Goal: Task Accomplishment & Management: Manage account settings

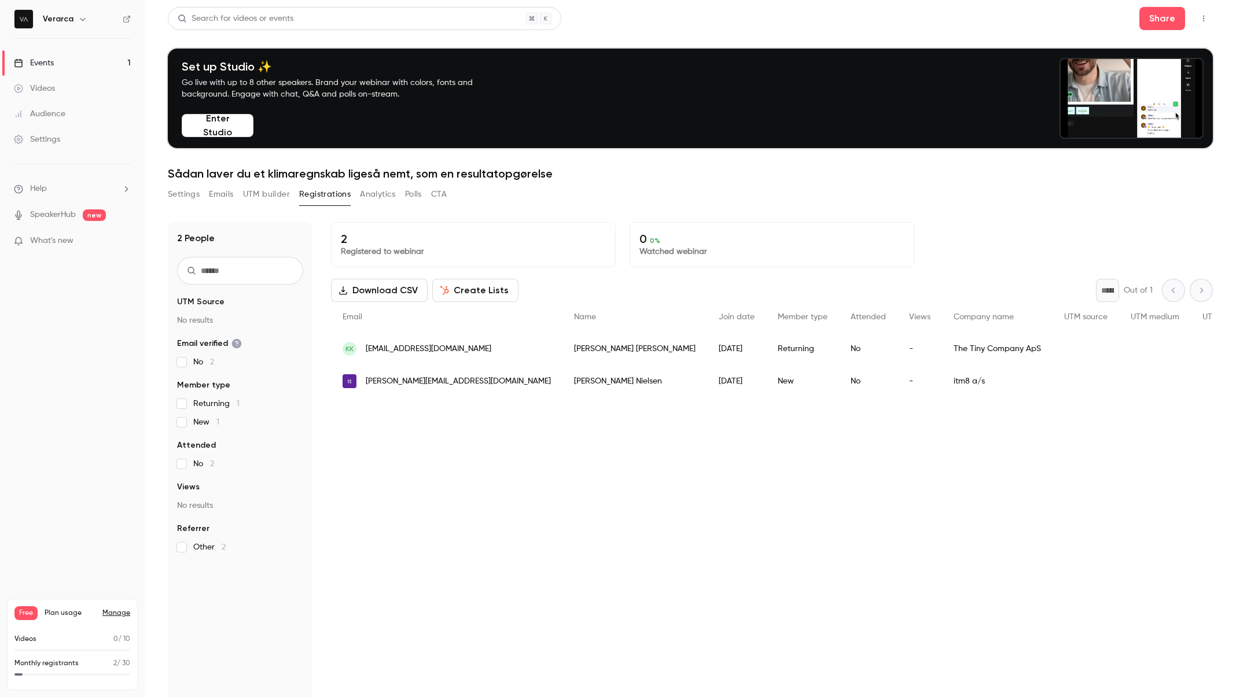
click at [549, 520] on div "2 Registered to webinar 0 0 % Watched webinar Download CSV Create Lists * Out o…" at bounding box center [772, 513] width 882 height 582
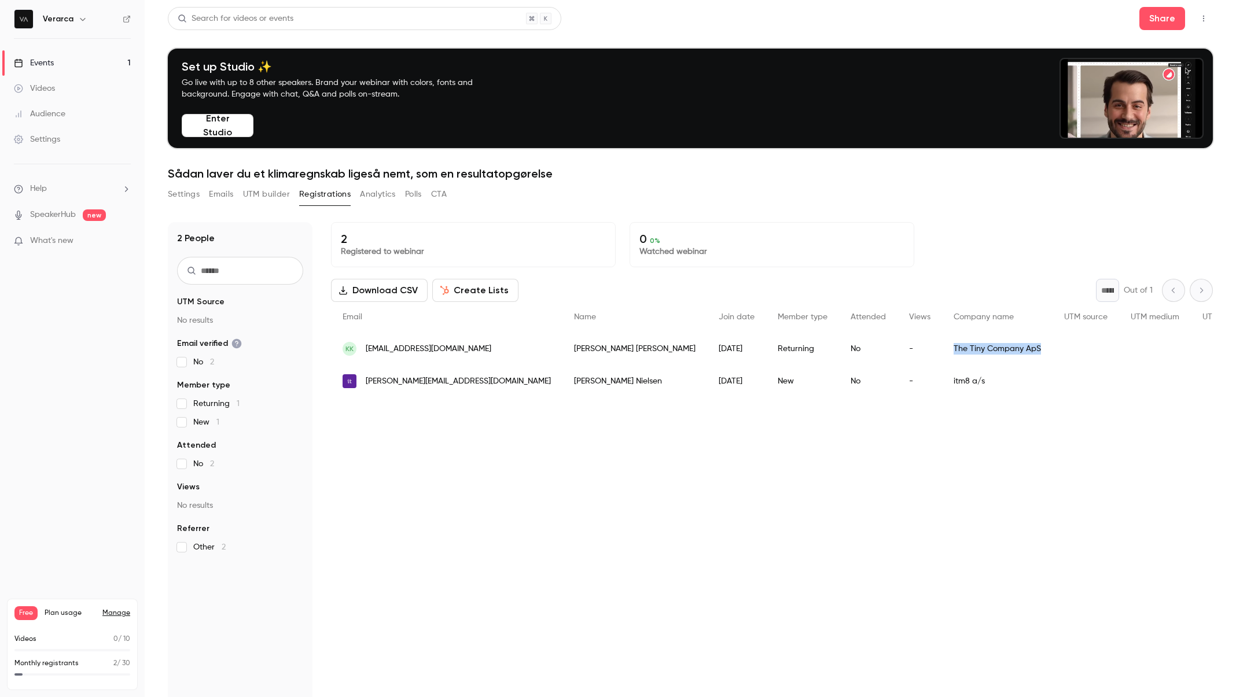
copy div "The Tiny Company ApS"
drag, startPoint x: 787, startPoint y: 351, endPoint x: 880, endPoint y: 352, distance: 93.2
click at [942, 352] on div "The Tiny Company ApS" at bounding box center [997, 349] width 111 height 32
click at [553, 441] on div "2 Registered to webinar 0 0 % Watched webinar Download CSV Create Lists * Out o…" at bounding box center [772, 513] width 882 height 582
click at [452, 446] on div "2 Registered to webinar 0 0 % Watched webinar Download CSV Create Lists * Out o…" at bounding box center [772, 513] width 882 height 582
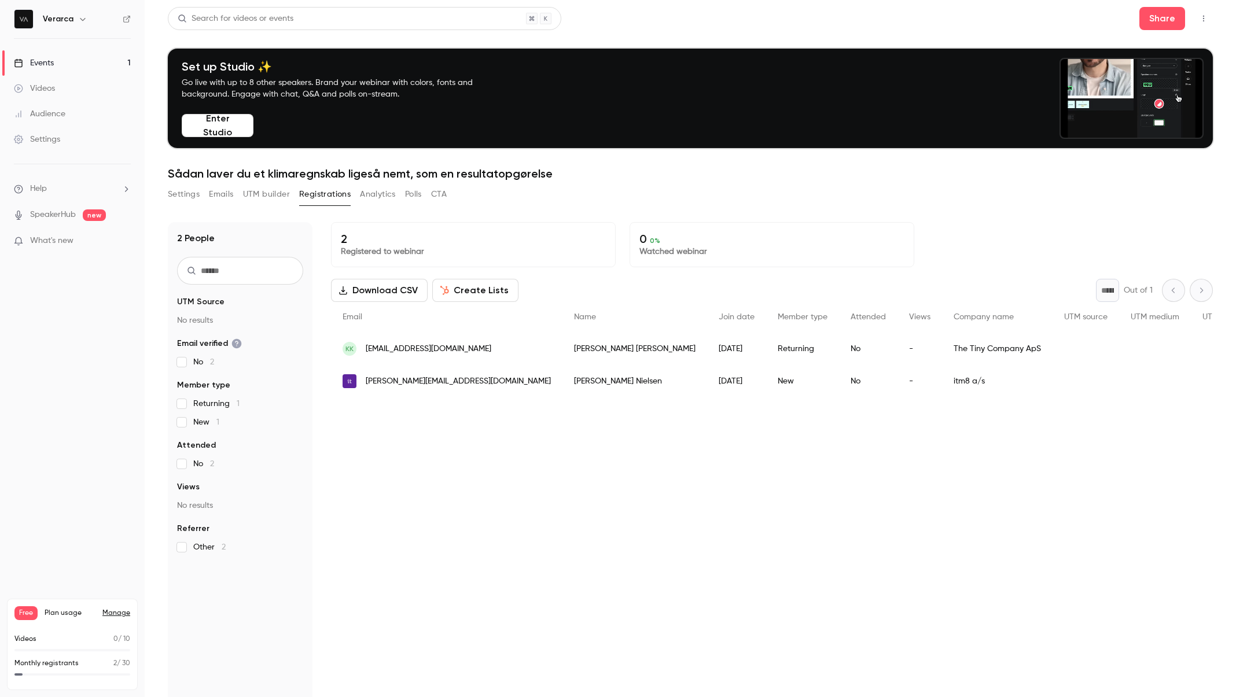
click at [45, 63] on div "Events" at bounding box center [34, 63] width 40 height 12
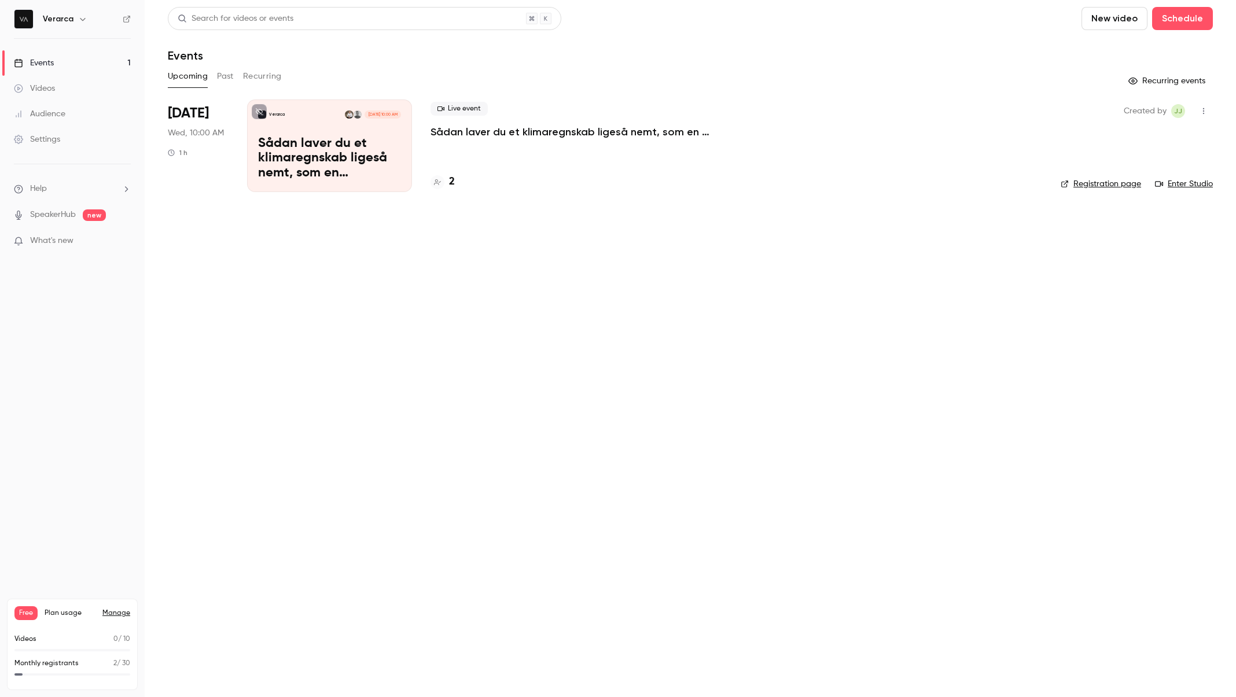
click at [1207, 109] on icon "button" at bounding box center [1203, 111] width 9 height 8
click at [624, 215] on div at bounding box center [618, 348] width 1236 height 697
click at [478, 134] on p "Sådan laver du et klimaregnskab ligeså nemt, som en resultatopgørelse" at bounding box center [604, 132] width 347 height 14
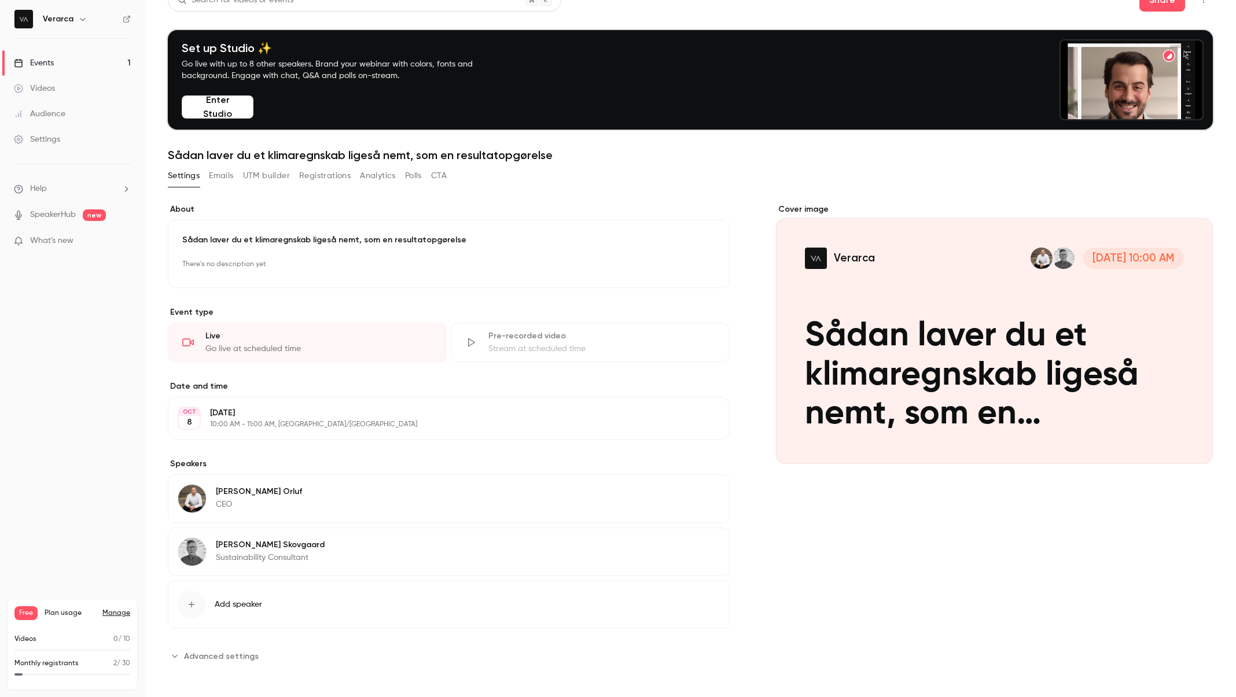
scroll to position [21, 0]
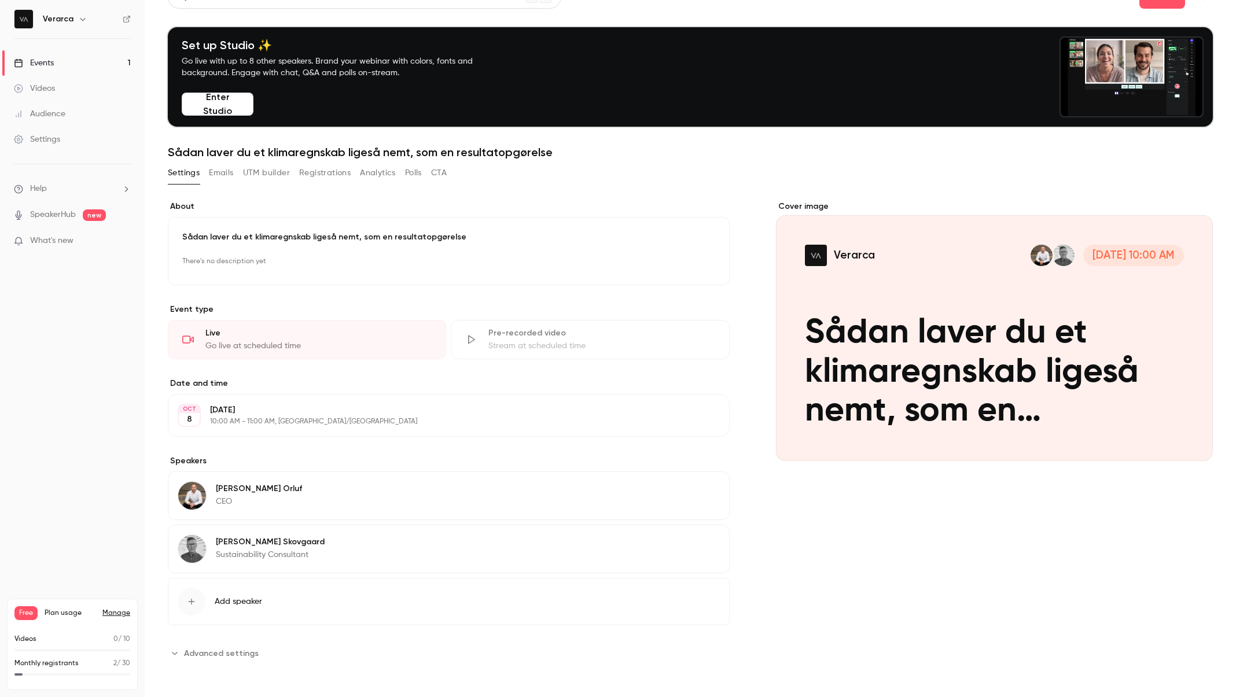
click at [250, 409] on p "Wednesday, October 8" at bounding box center [439, 410] width 458 height 12
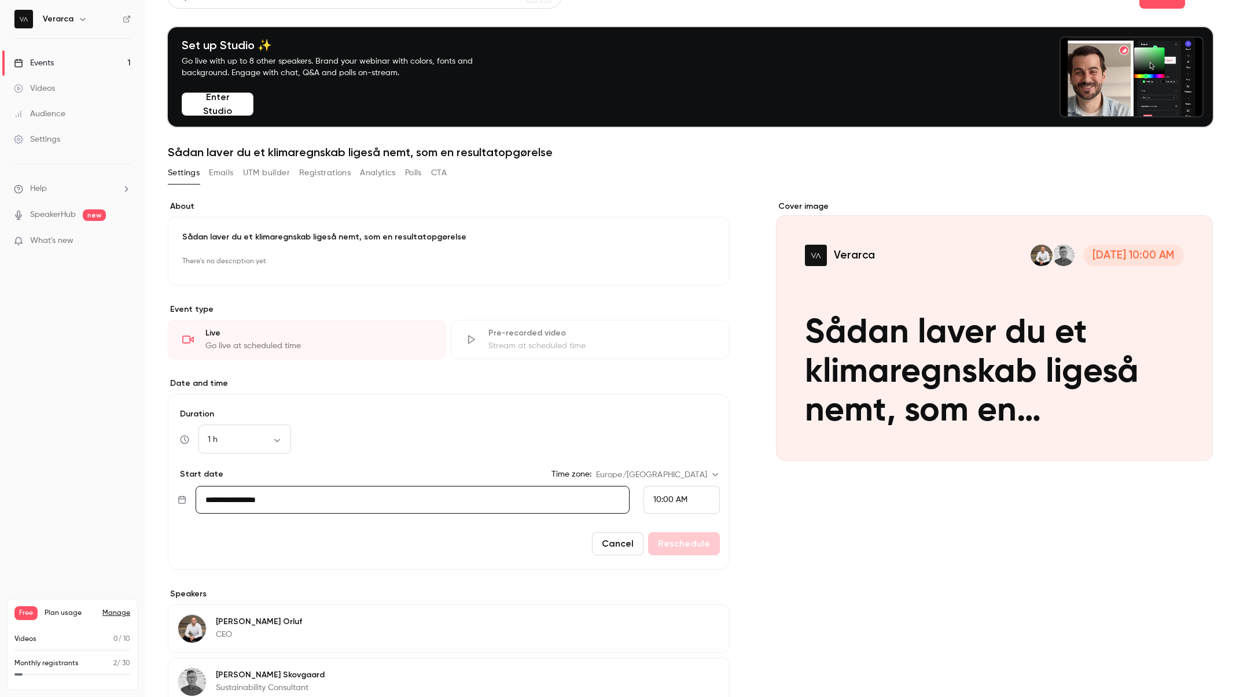
click at [186, 500] on icon at bounding box center [182, 499] width 9 height 9
click at [256, 495] on input "**********" at bounding box center [413, 500] width 434 height 28
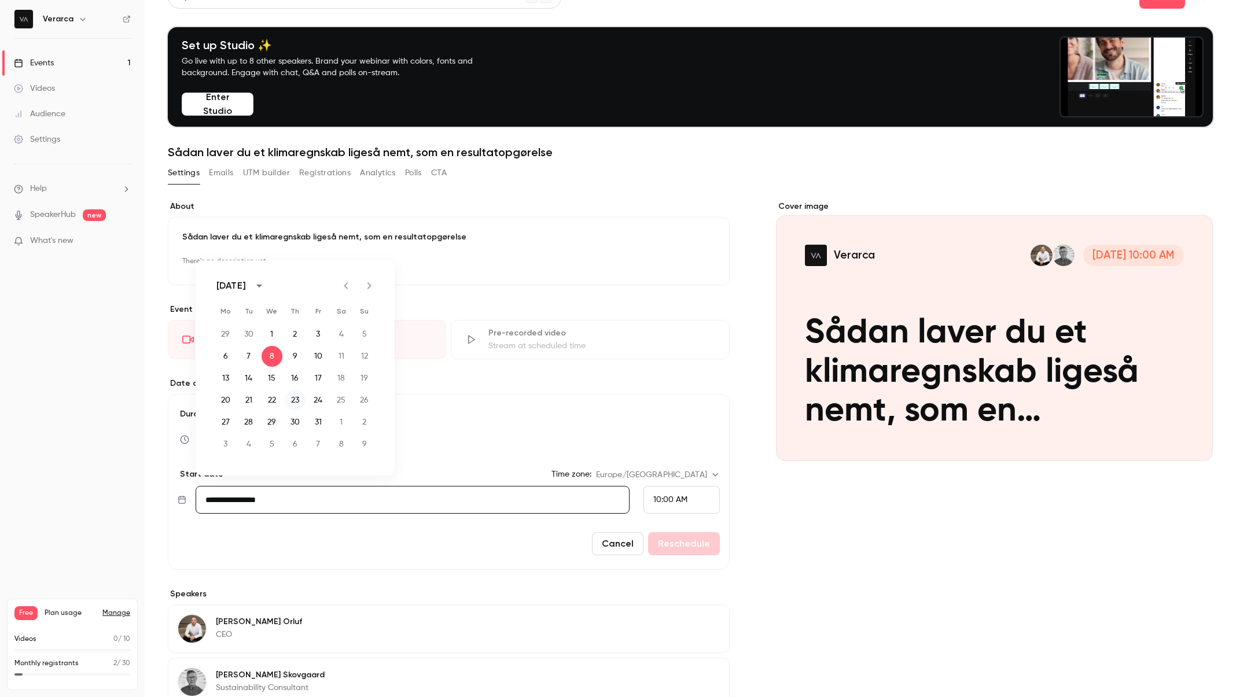
click at [292, 398] on button "23" at bounding box center [295, 400] width 21 height 21
type input "**********"
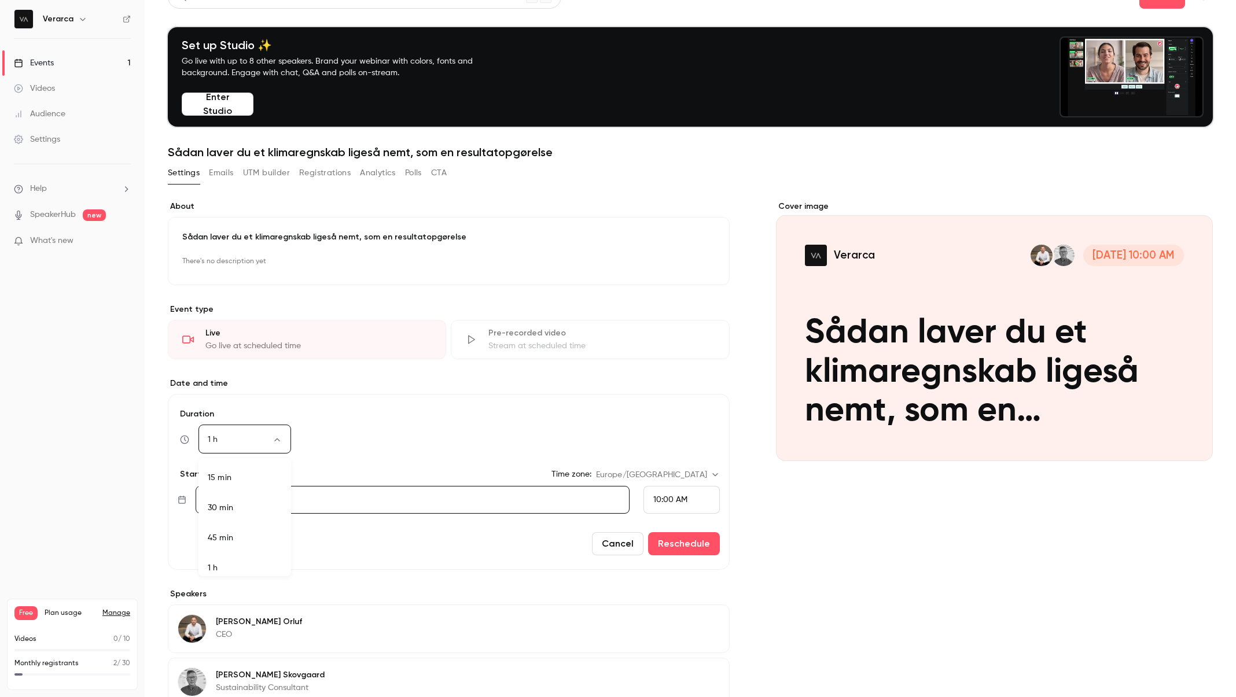
scroll to position [7, 0]
click at [439, 426] on div at bounding box center [618, 348] width 1236 height 697
click at [274, 432] on div "1 h ** ​" at bounding box center [244, 440] width 93 height 28
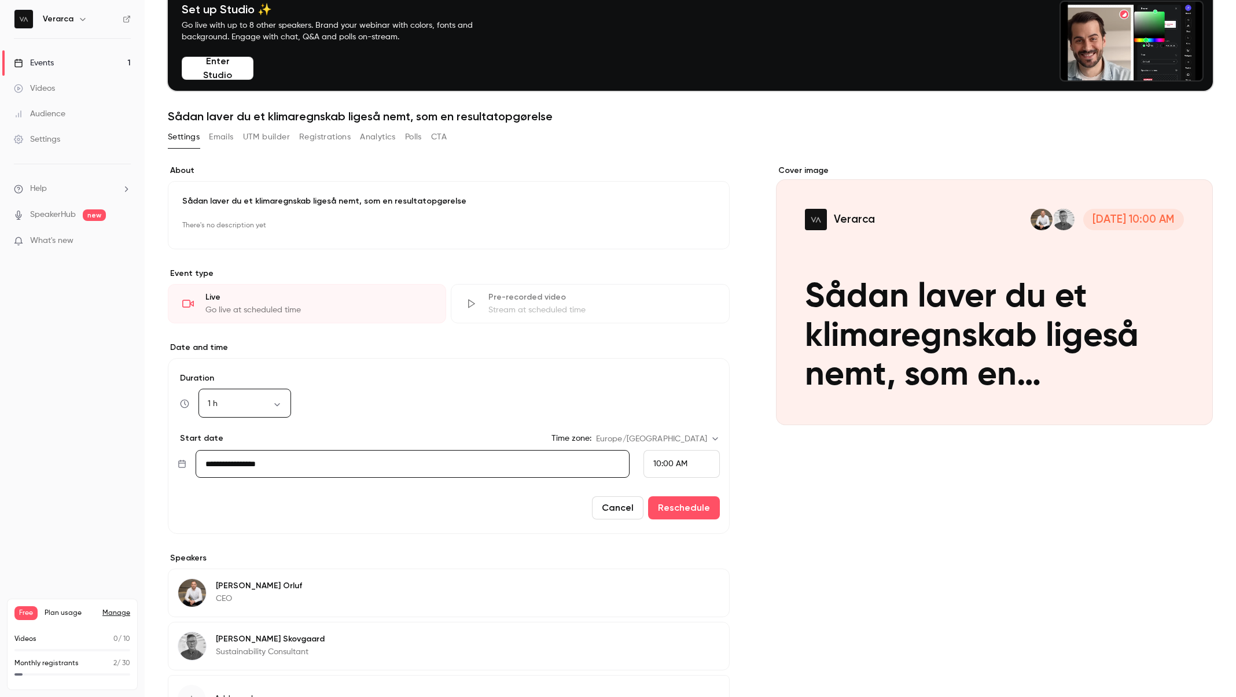
scroll to position [8, 0]
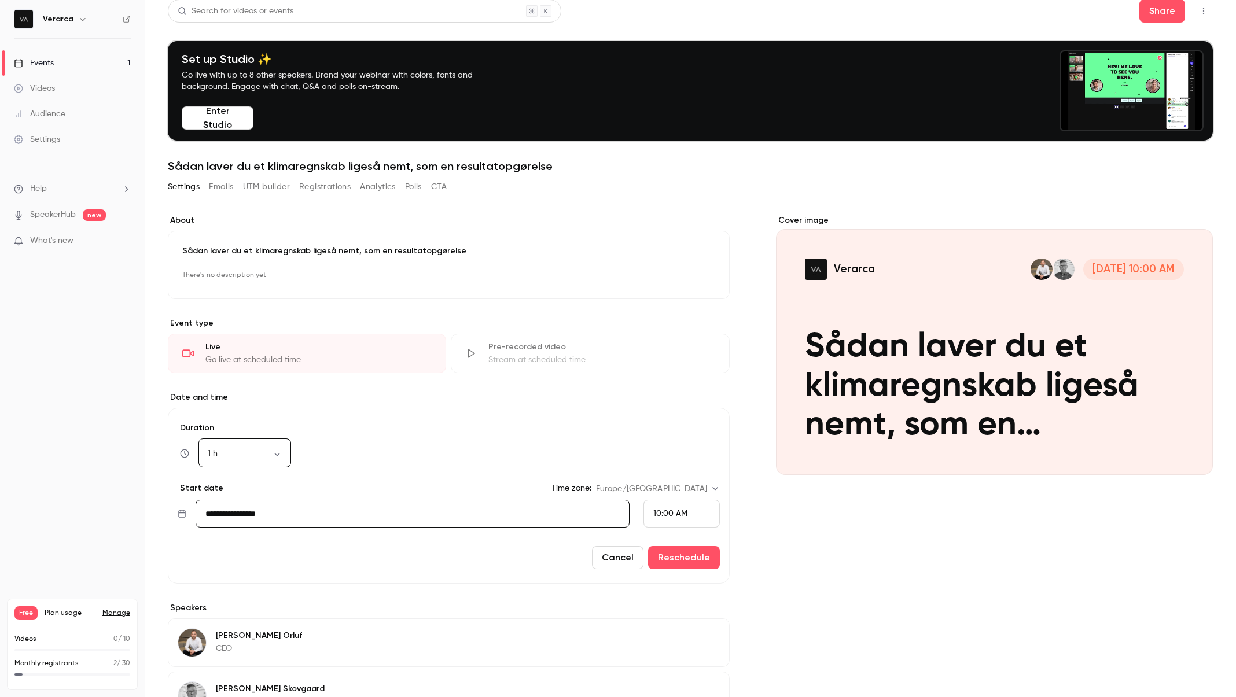
click at [413, 424] on label "Duration" at bounding box center [449, 428] width 542 height 12
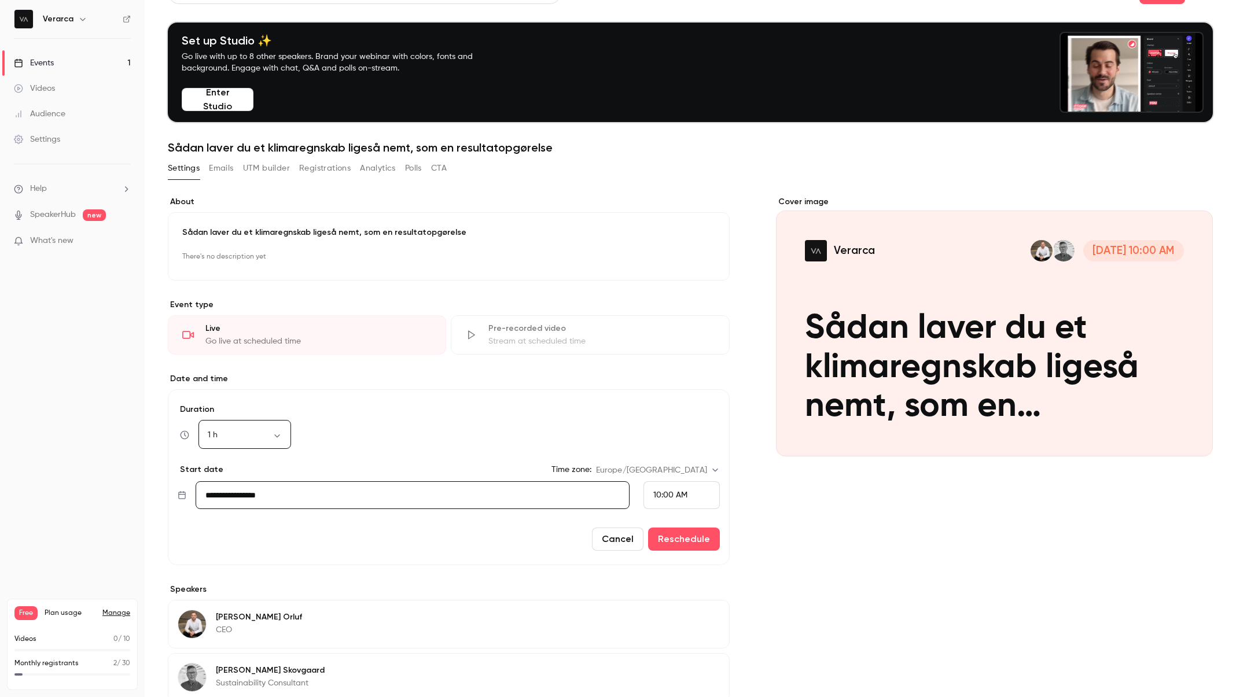
scroll to position [27, 0]
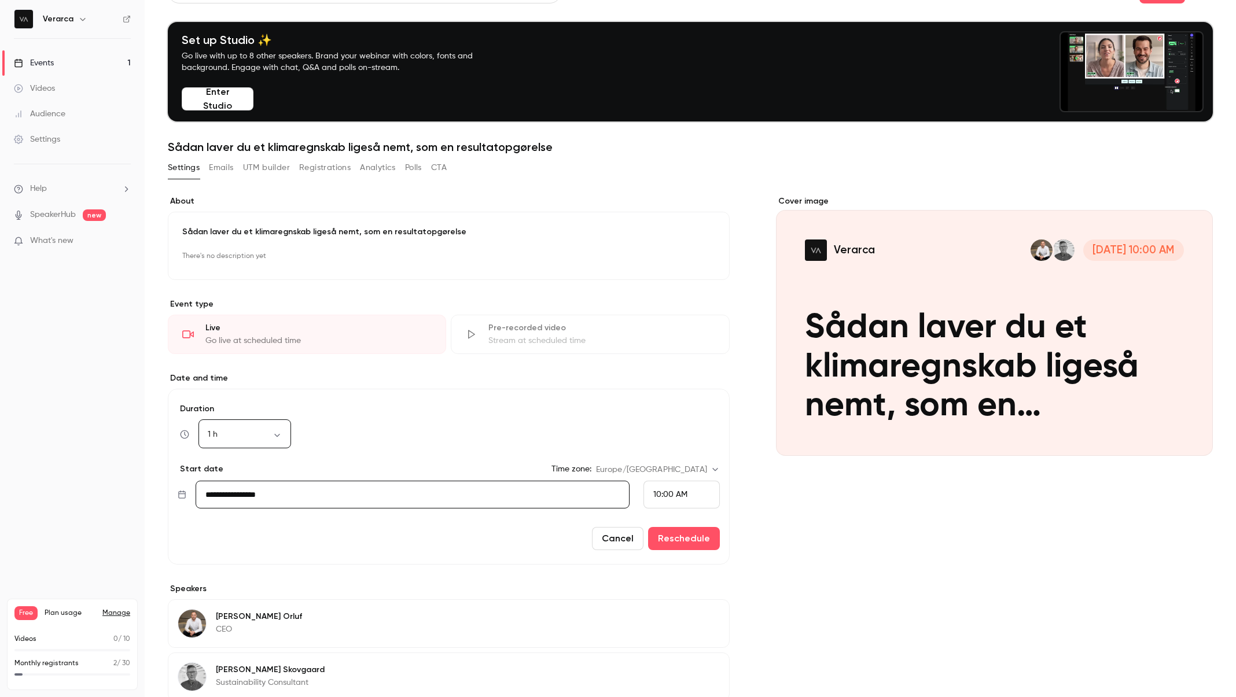
click at [281, 433] on body "**********" at bounding box center [618, 348] width 1236 height 697
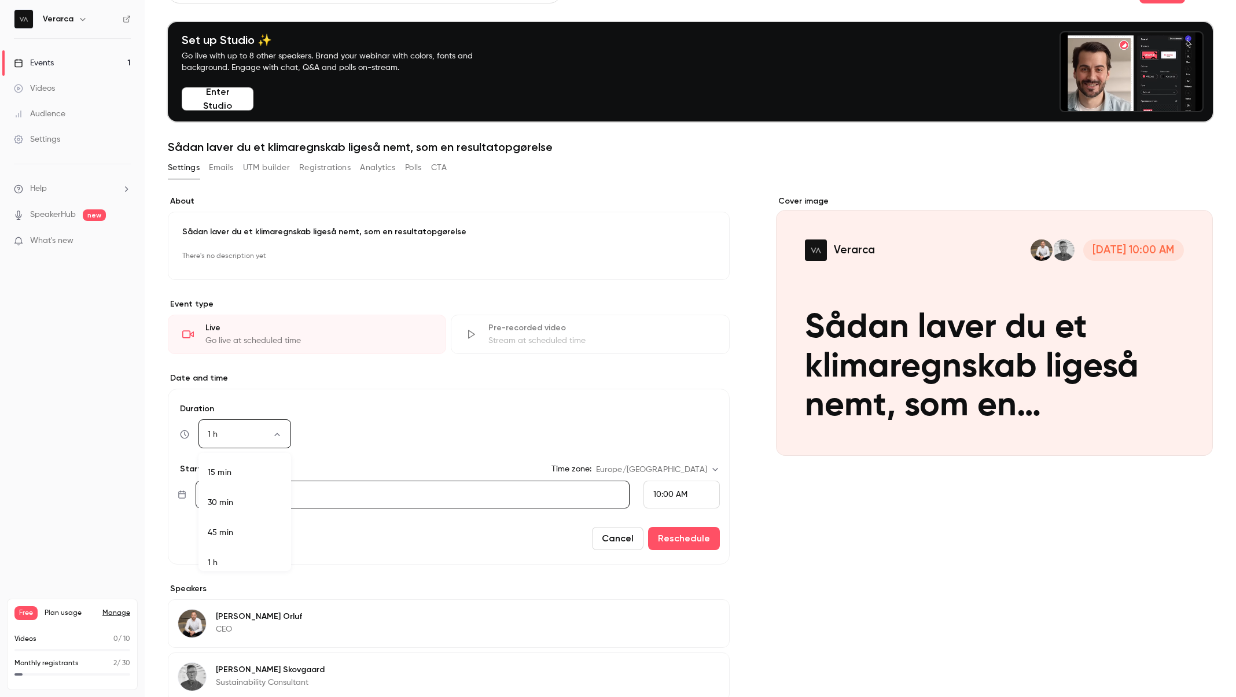
scroll to position [7, 0]
click at [366, 422] on div at bounding box center [618, 348] width 1236 height 697
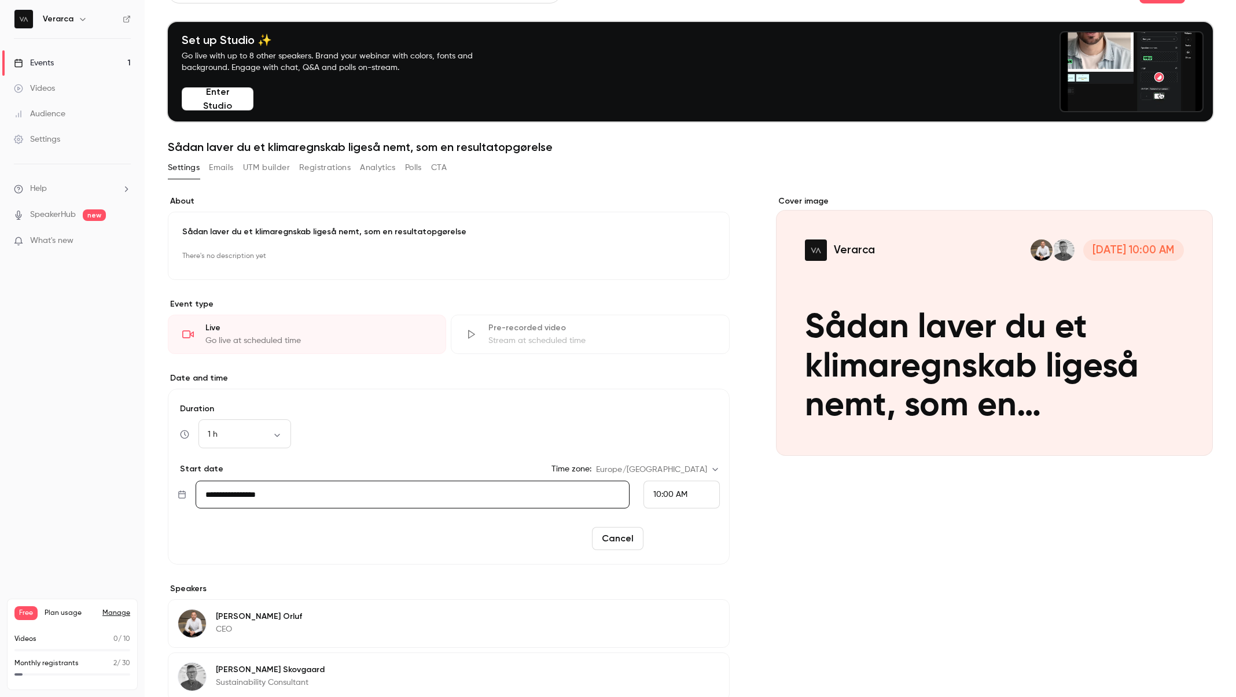
click at [694, 542] on button "Reschedule" at bounding box center [684, 538] width 72 height 23
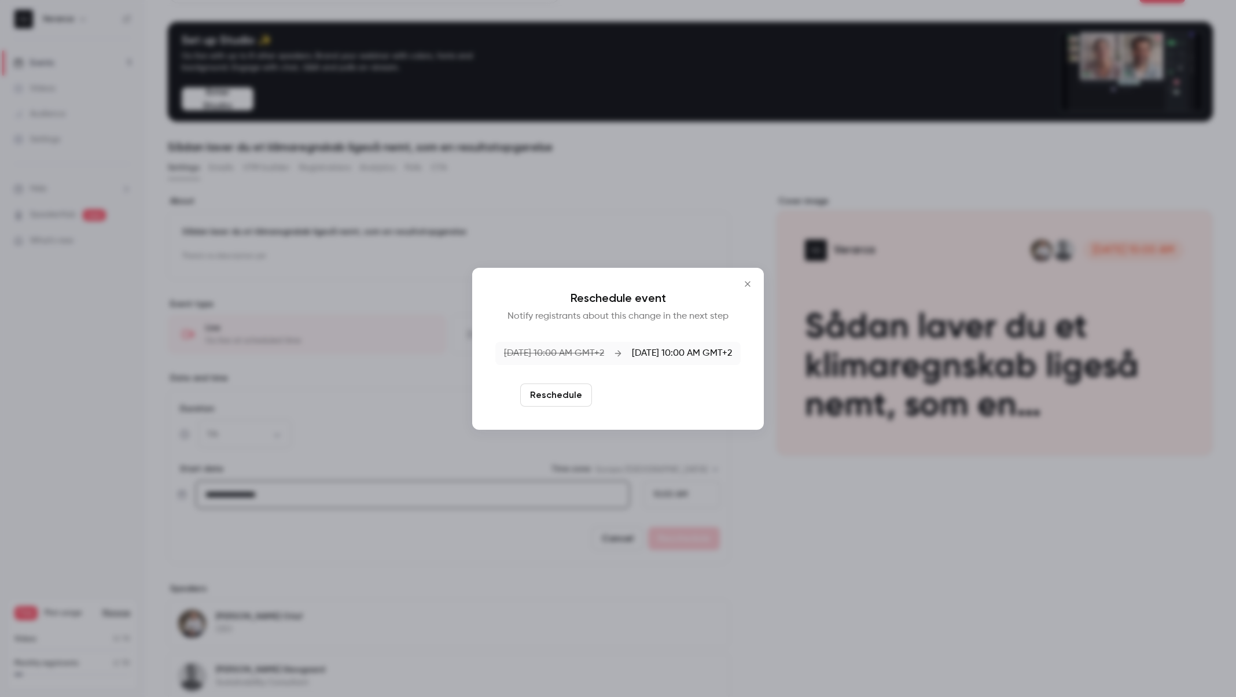
click at [626, 397] on button "Reschedule and notify" at bounding box center [657, 395] width 120 height 23
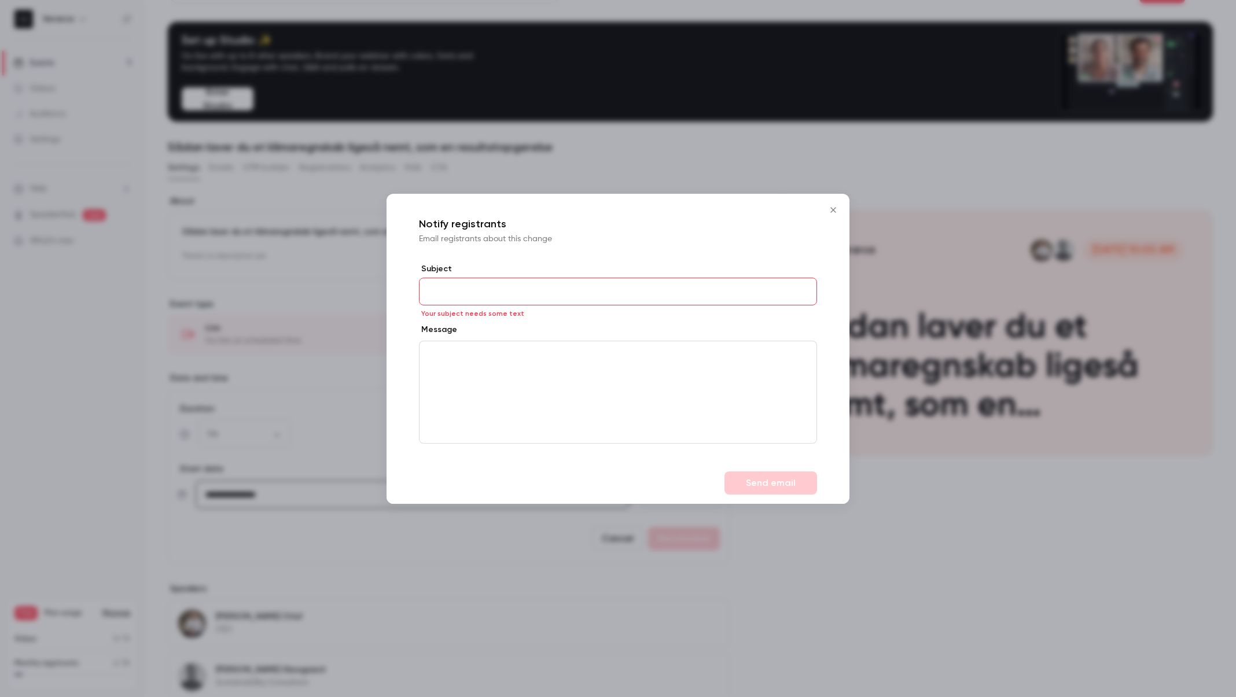
drag, startPoint x: 568, startPoint y: 216, endPoint x: 493, endPoint y: 207, distance: 75.9
click at [493, 207] on div "Notify registrants Email registrants about this change" at bounding box center [618, 228] width 463 height 69
click at [495, 288] on input "Subject" at bounding box center [618, 292] width 398 height 28
type input "*"
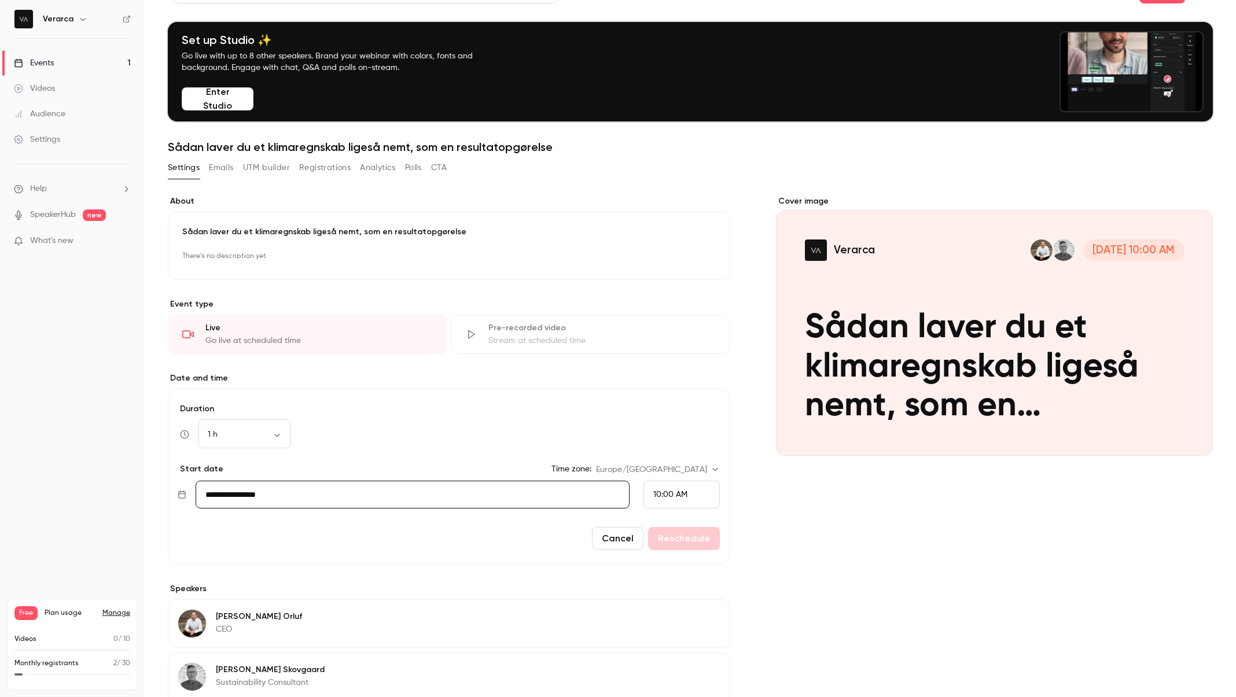
click at [686, 497] on div "10:00 AM" at bounding box center [681, 495] width 76 height 28
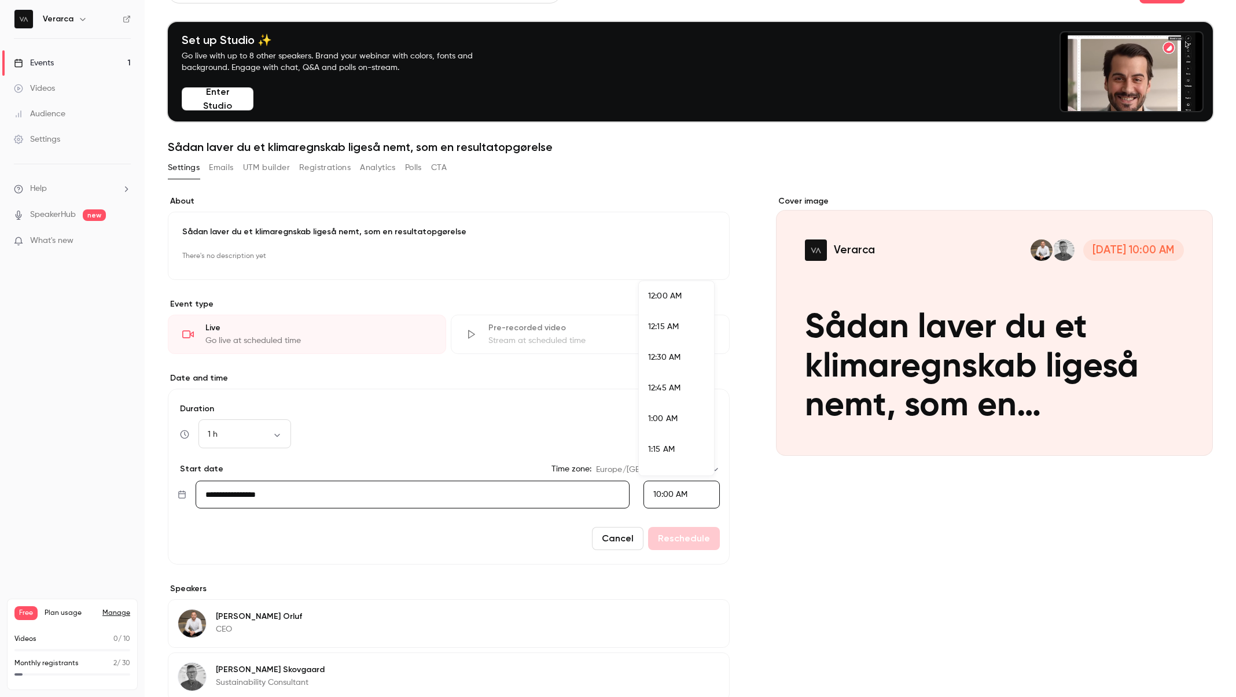
scroll to position [1145, 0]
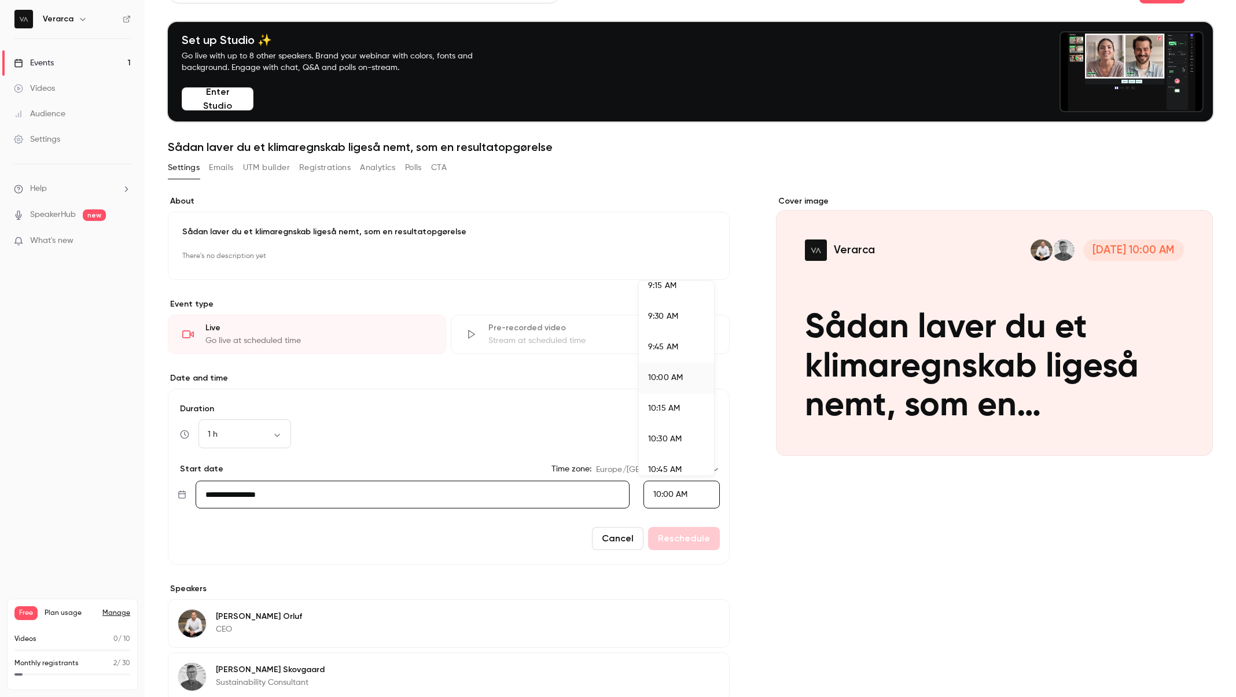
click at [460, 491] on div at bounding box center [618, 348] width 1236 height 697
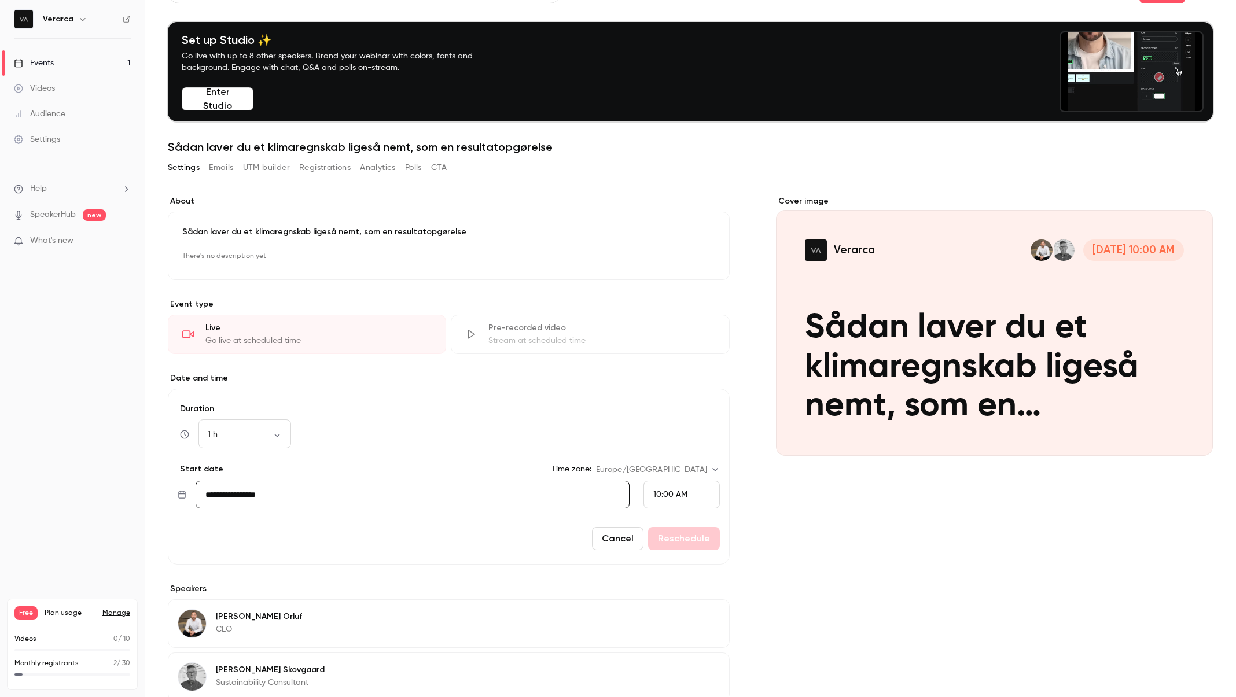
click at [300, 493] on input "**********" at bounding box center [413, 495] width 434 height 28
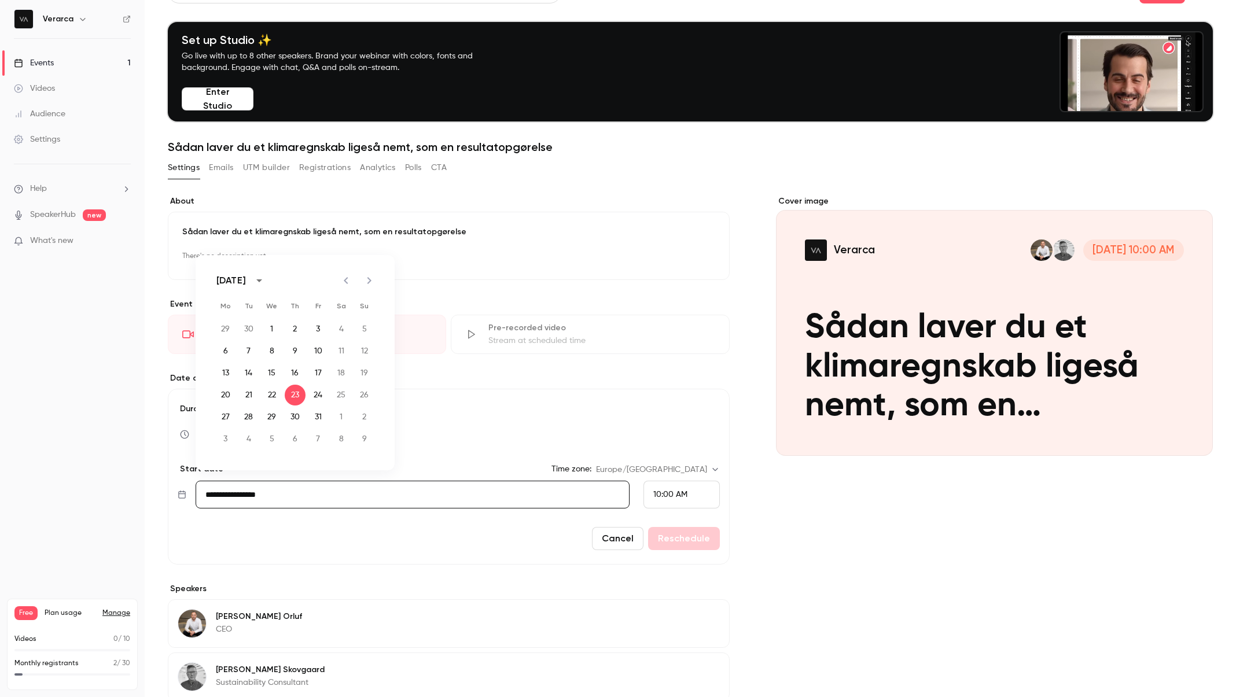
click at [757, 530] on div "**********" at bounding box center [690, 493] width 1045 height 595
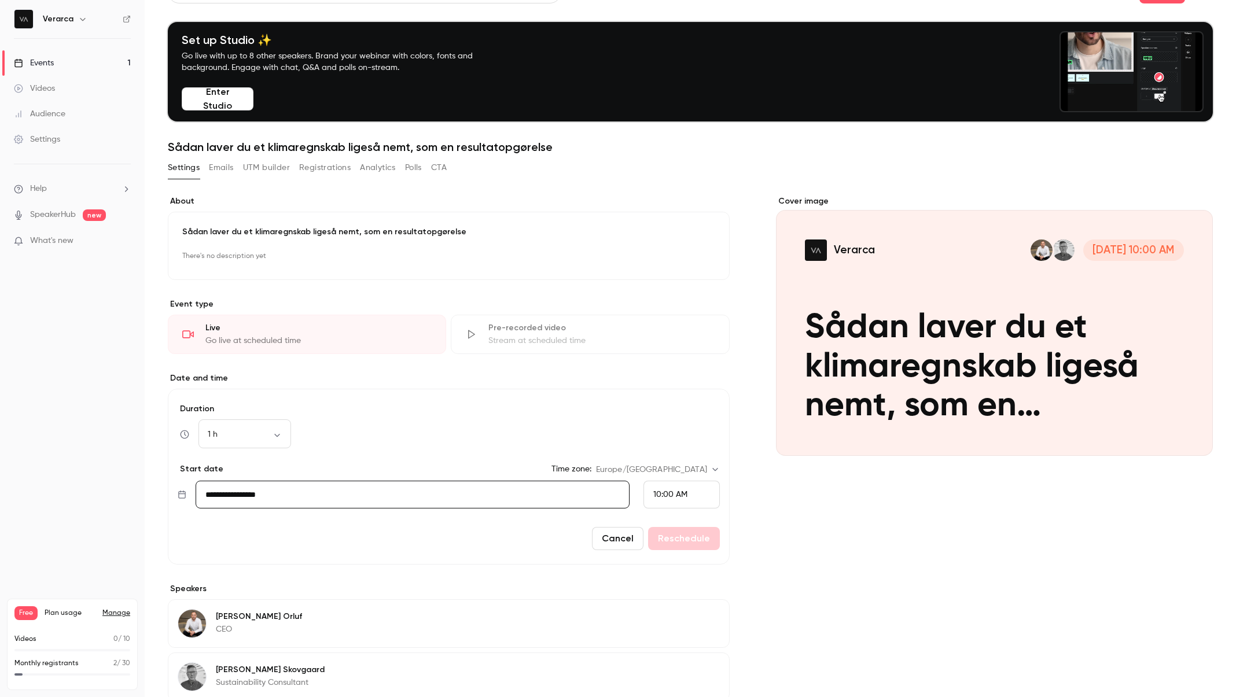
click at [691, 539] on div "Cancel Reschedule" at bounding box center [449, 538] width 542 height 23
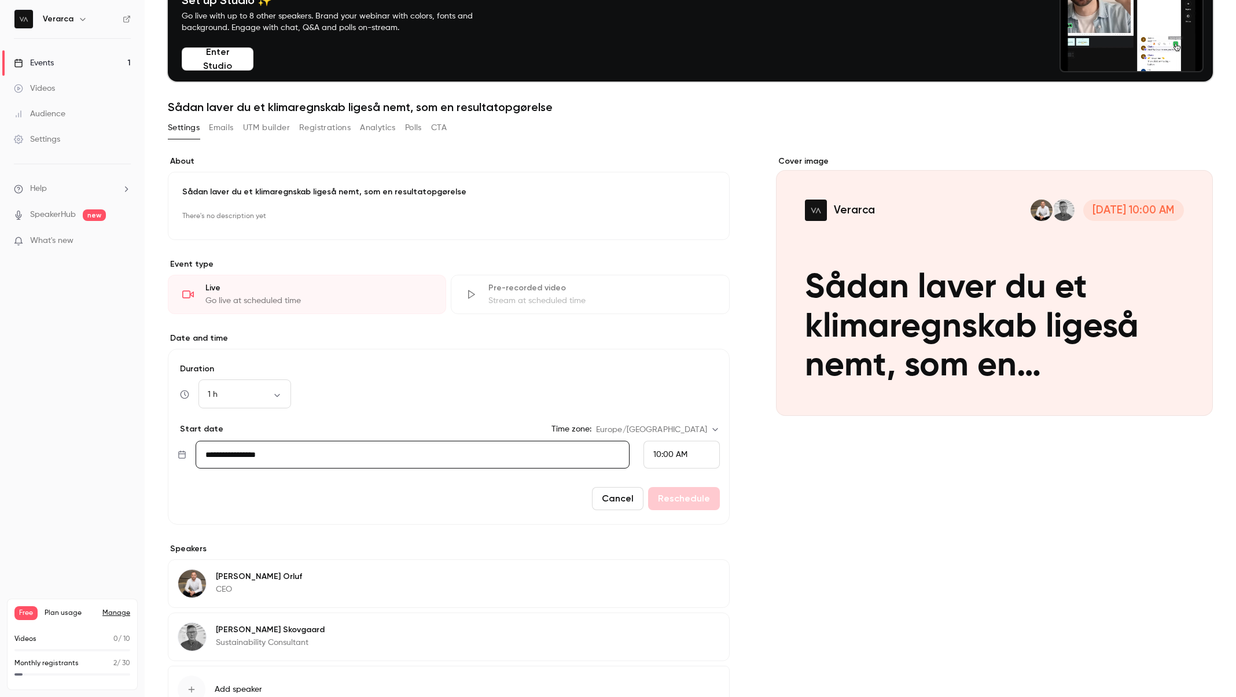
scroll to position [154, 0]
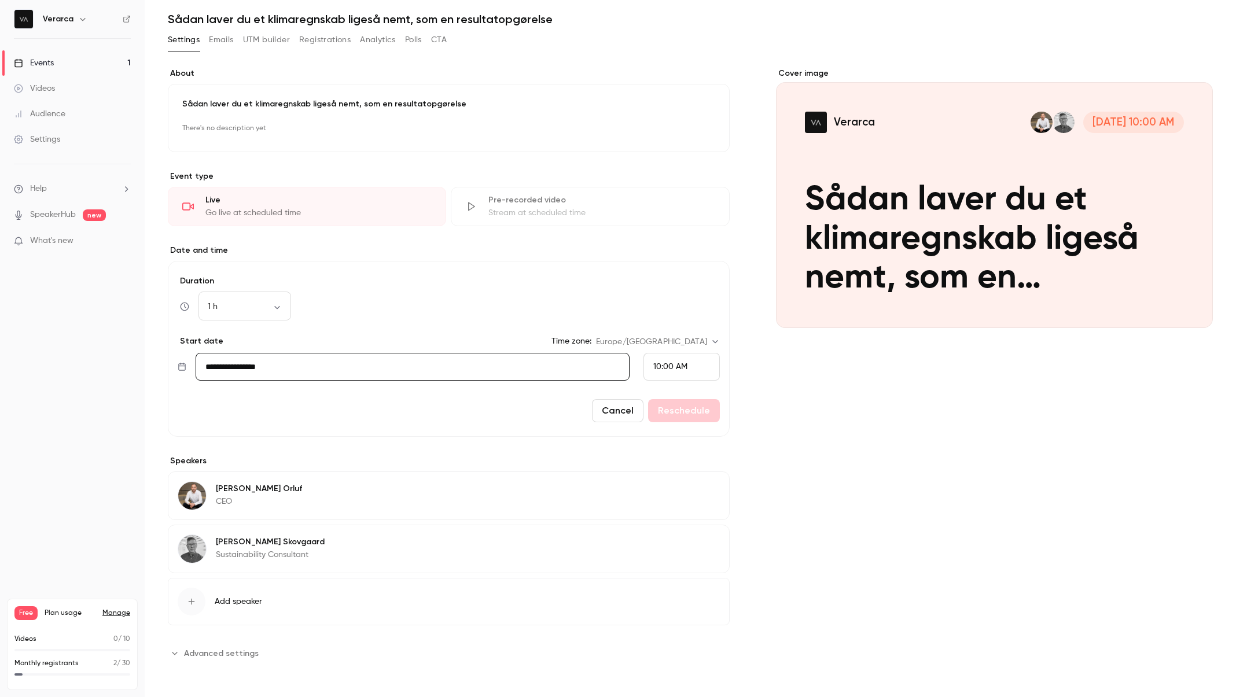
click at [72, 62] on link "Events 1" at bounding box center [72, 62] width 145 height 25
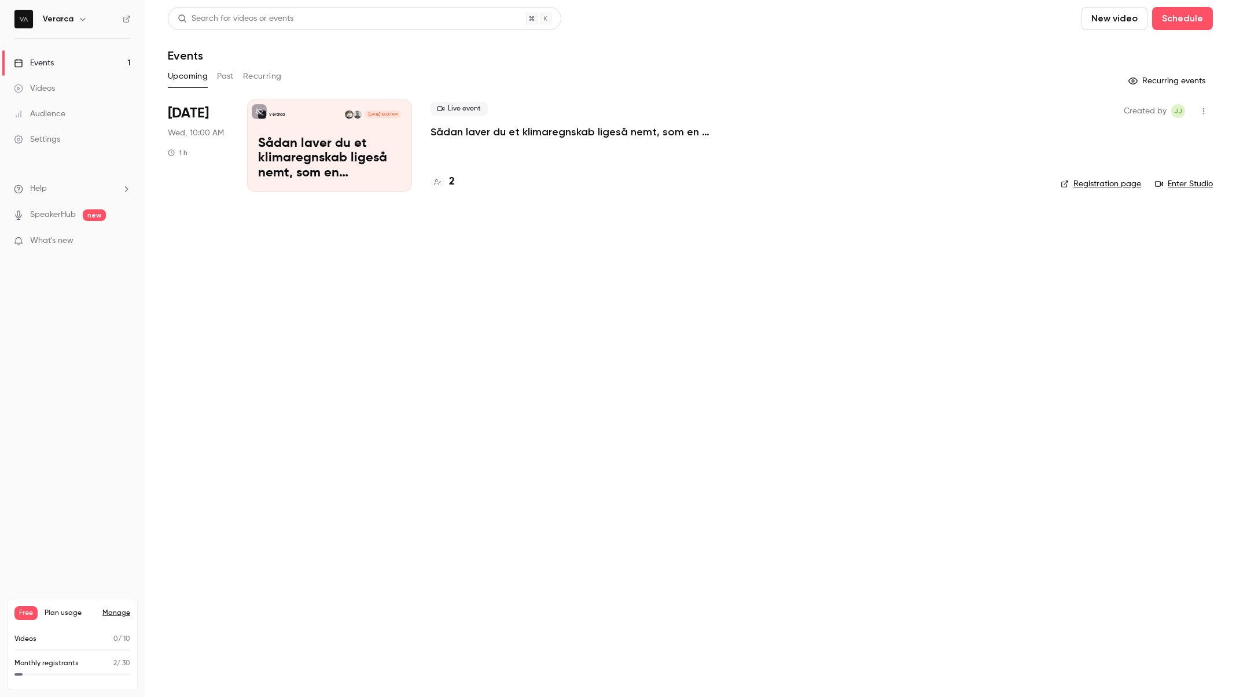
click at [472, 333] on main "Search for videos or events New video Schedule Events Upcoming Past Recurring R…" at bounding box center [690, 348] width 1091 height 697
click at [716, 134] on p "Sådan laver du et klimaregnskab ligeså nemt, som en resultatopgørelse" at bounding box center [604, 132] width 347 height 14
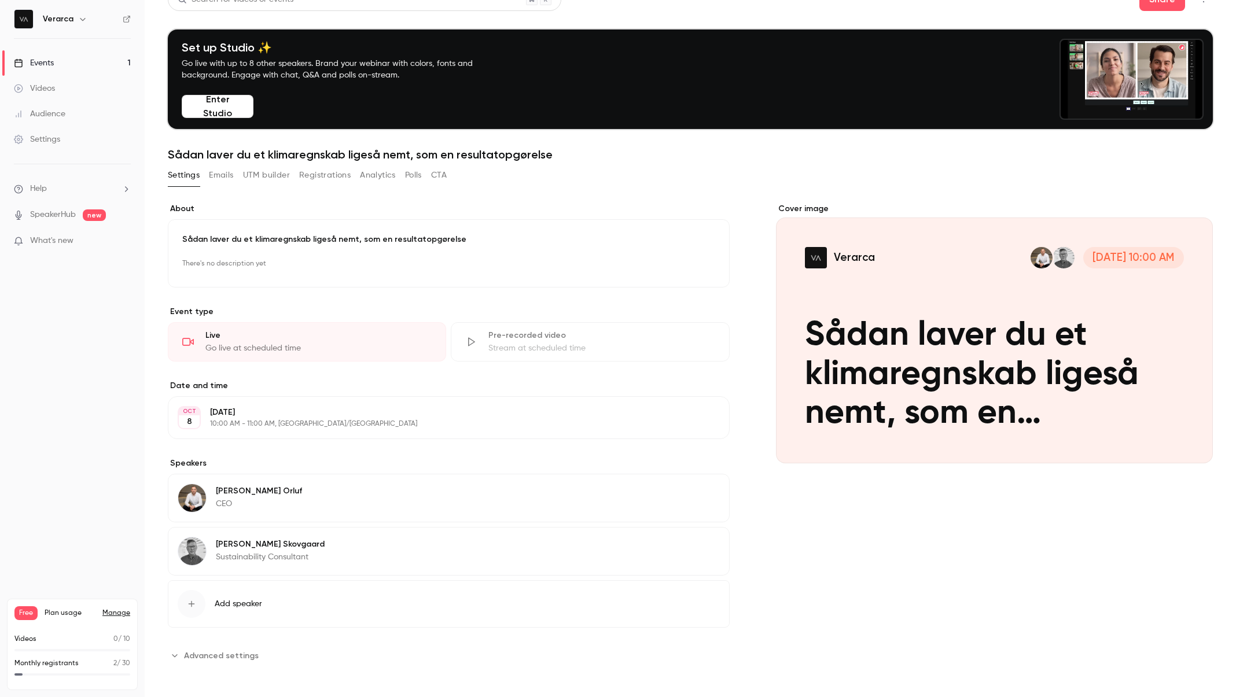
scroll to position [21, 0]
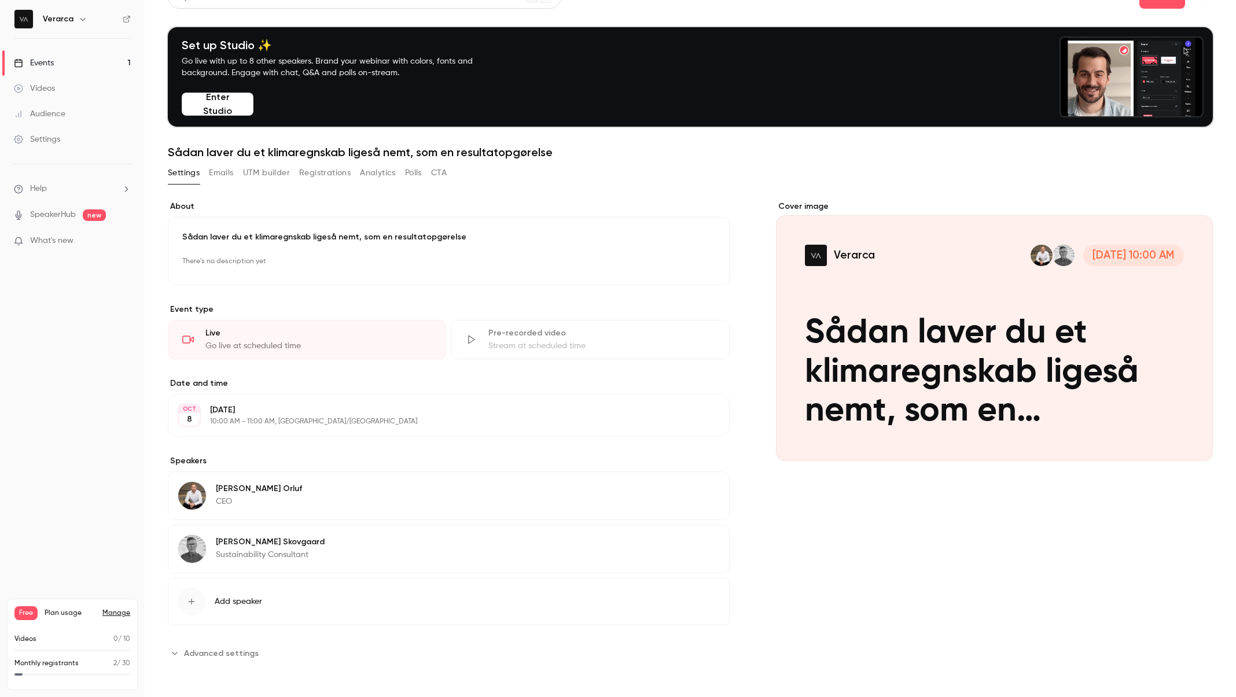
click at [227, 172] on button "Emails" at bounding box center [221, 173] width 24 height 19
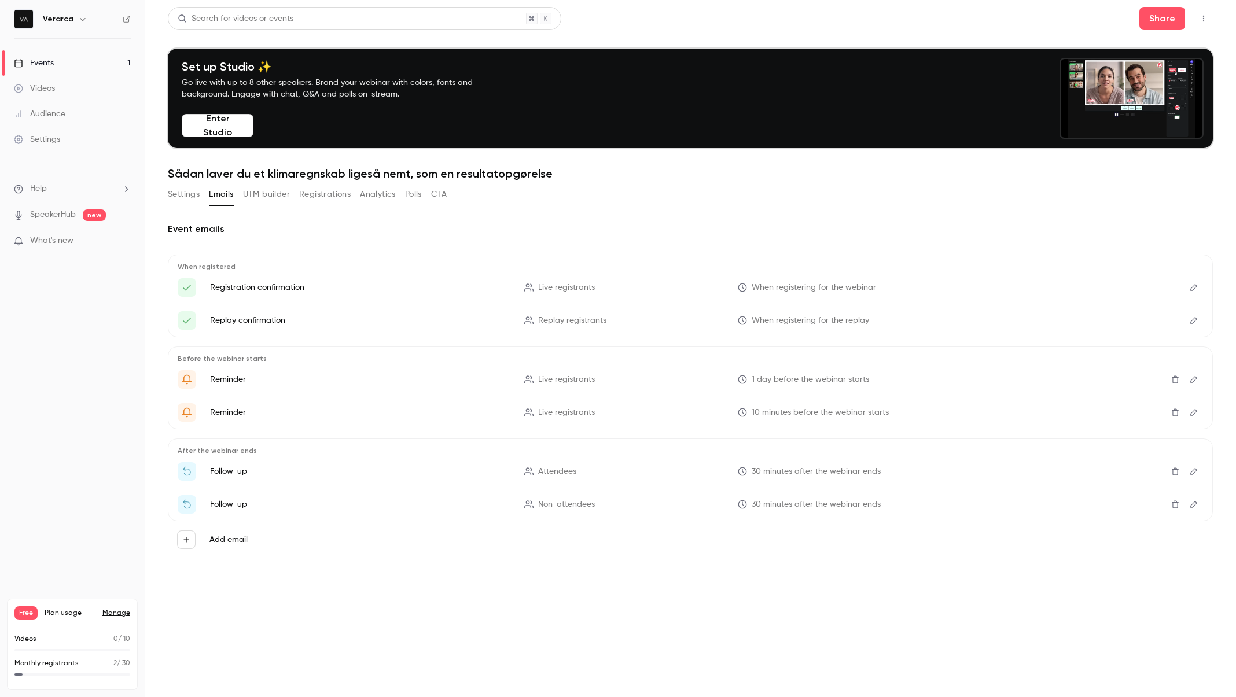
click at [192, 193] on button "Settings" at bounding box center [184, 194] width 32 height 19
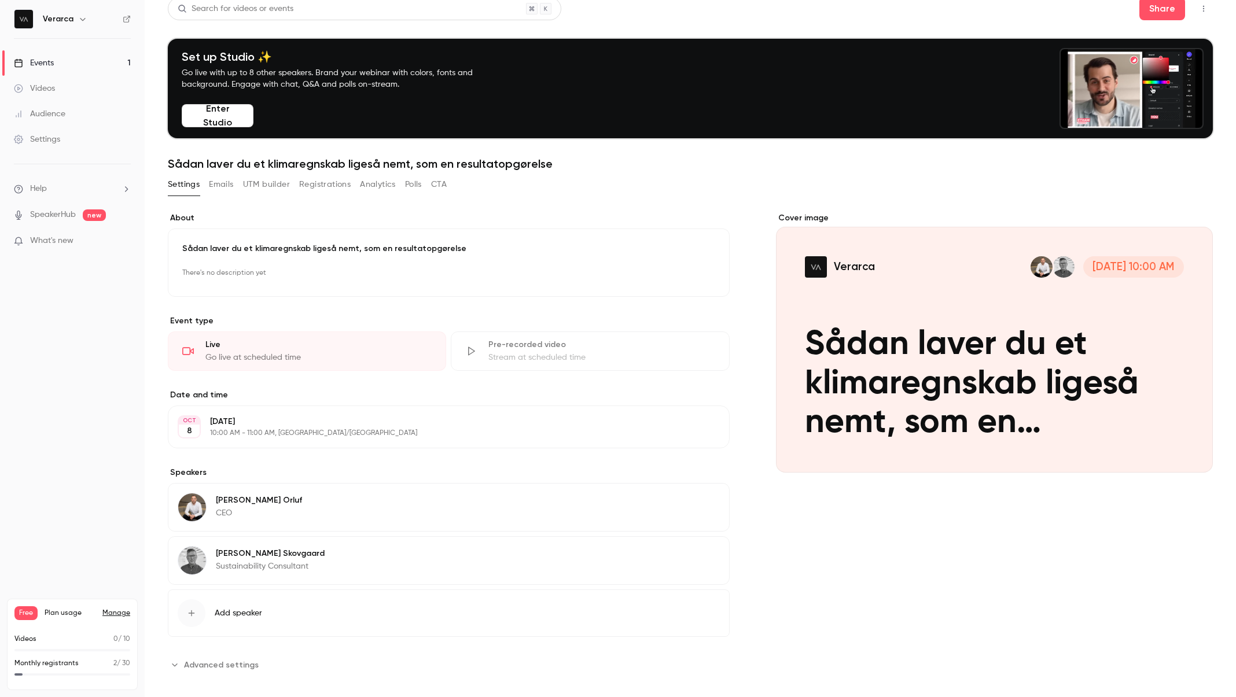
scroll to position [21, 0]
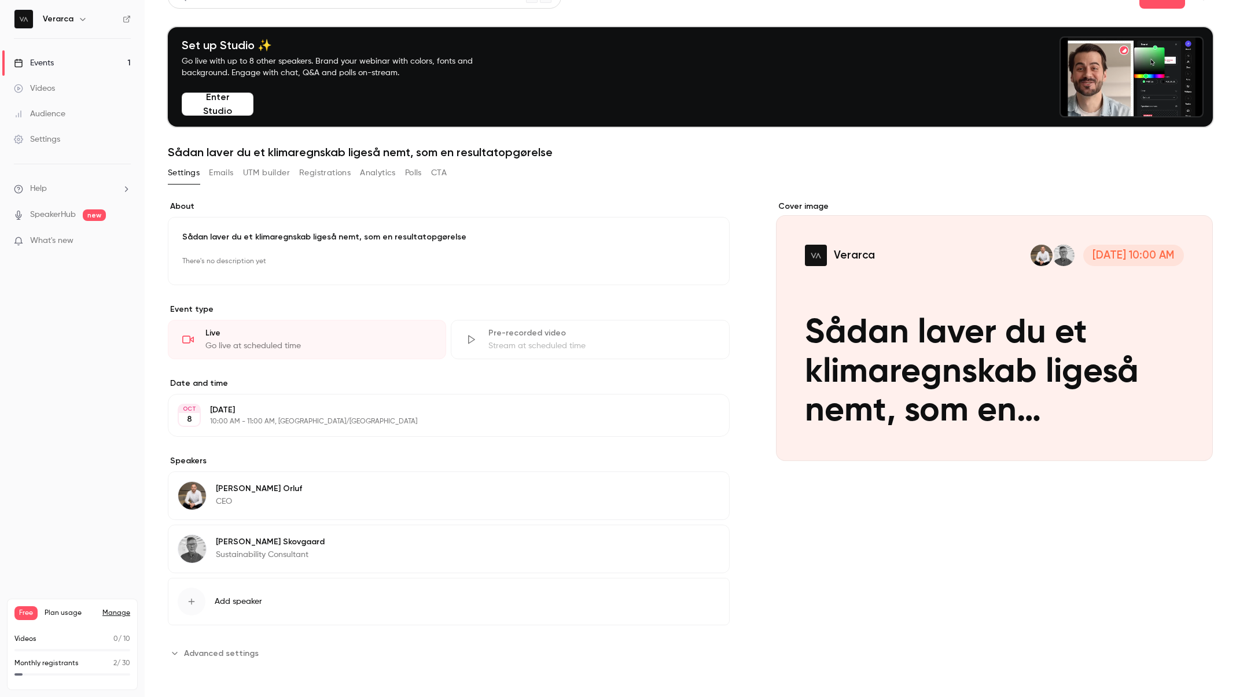
click at [200, 418] on div "[DATE]" at bounding box center [189, 415] width 23 height 23
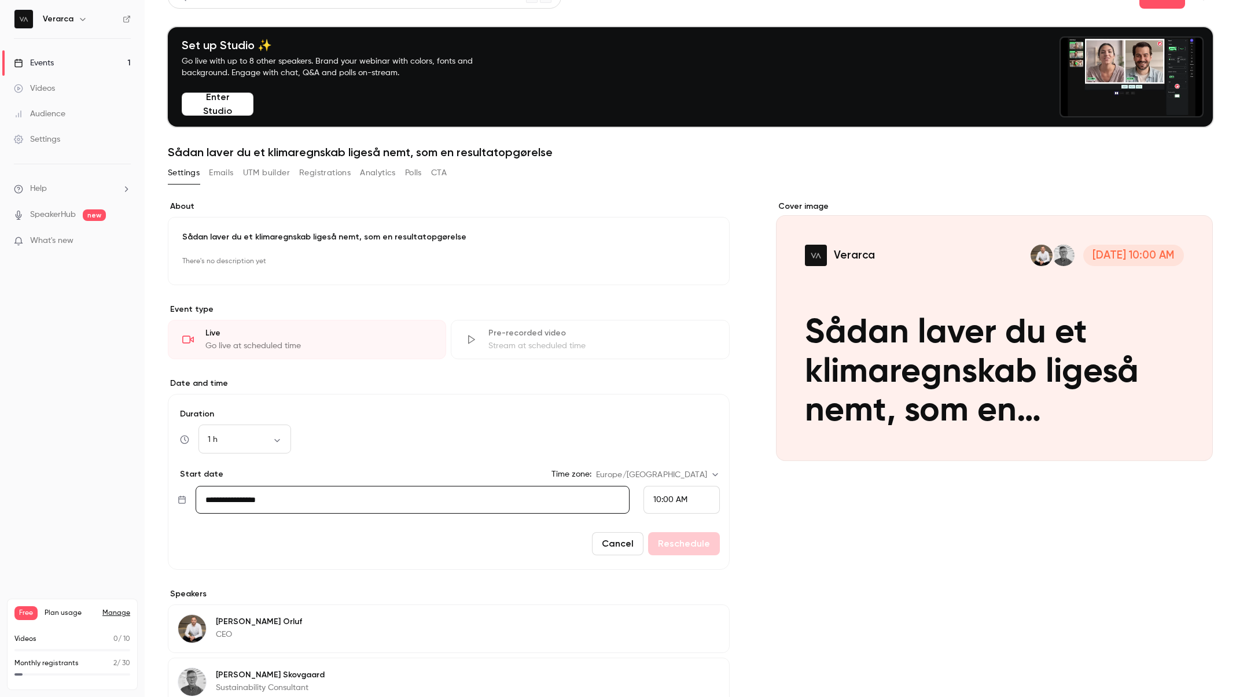
click at [279, 495] on input "**********" at bounding box center [413, 500] width 434 height 28
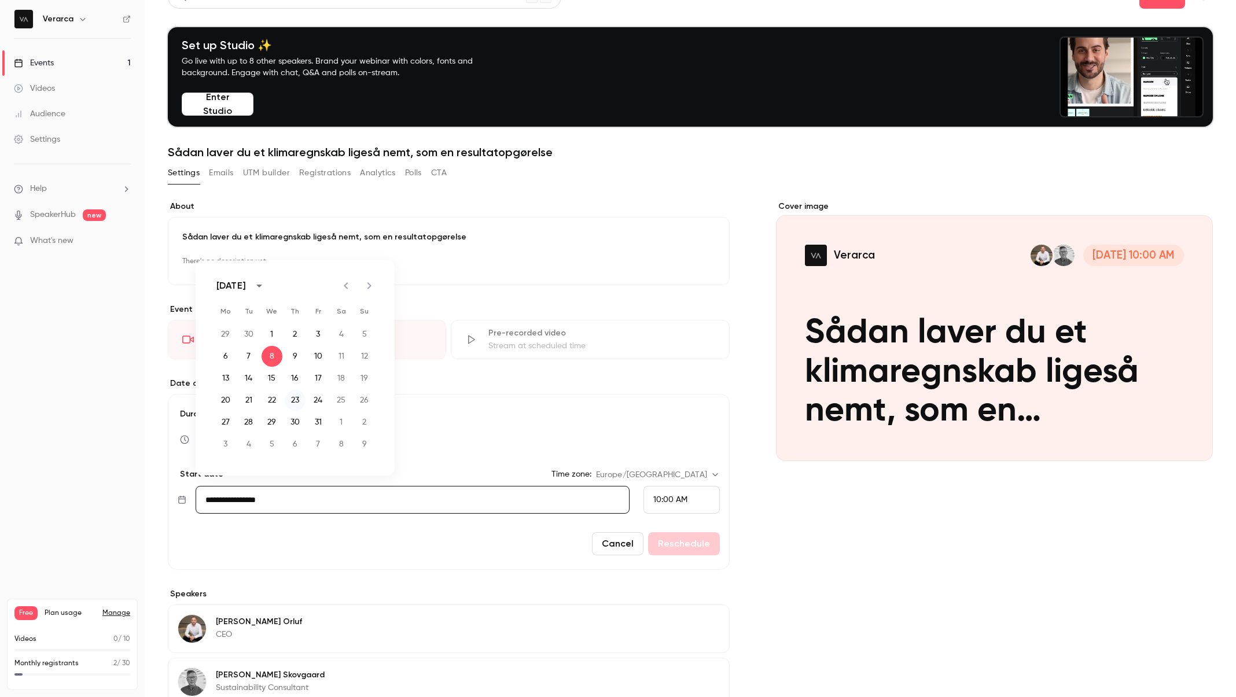
click at [300, 401] on button "23" at bounding box center [295, 400] width 21 height 21
type input "**********"
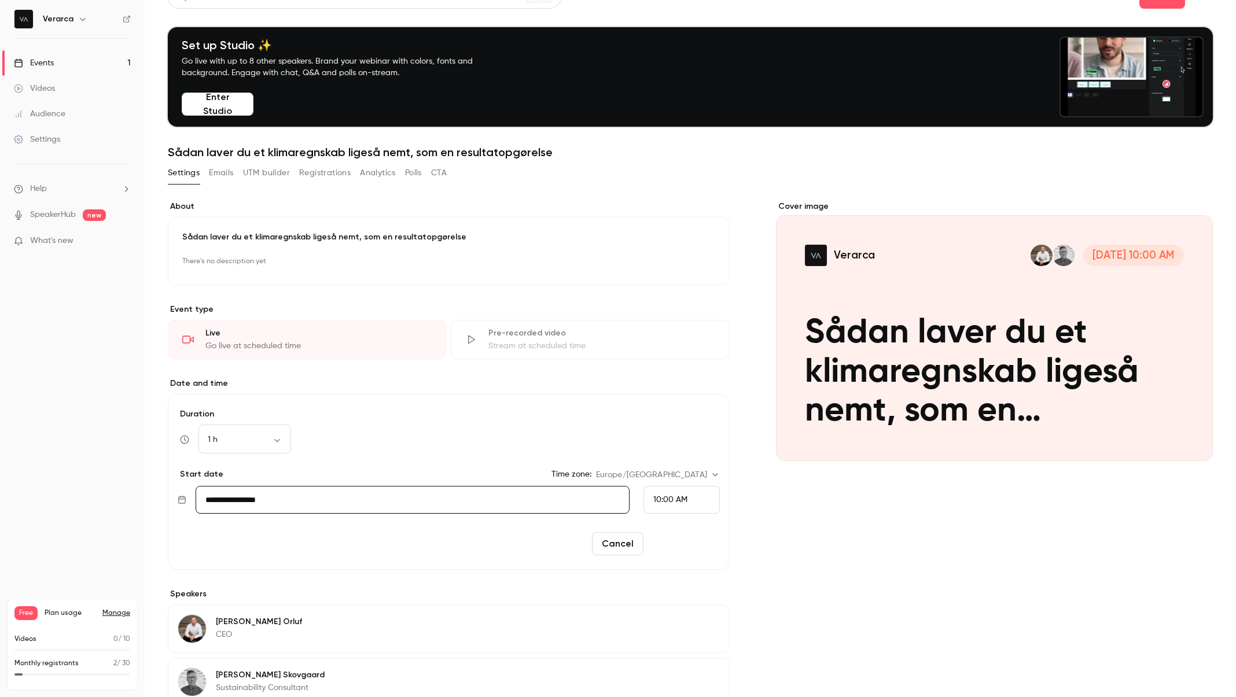
click at [681, 543] on button "Reschedule" at bounding box center [684, 543] width 72 height 23
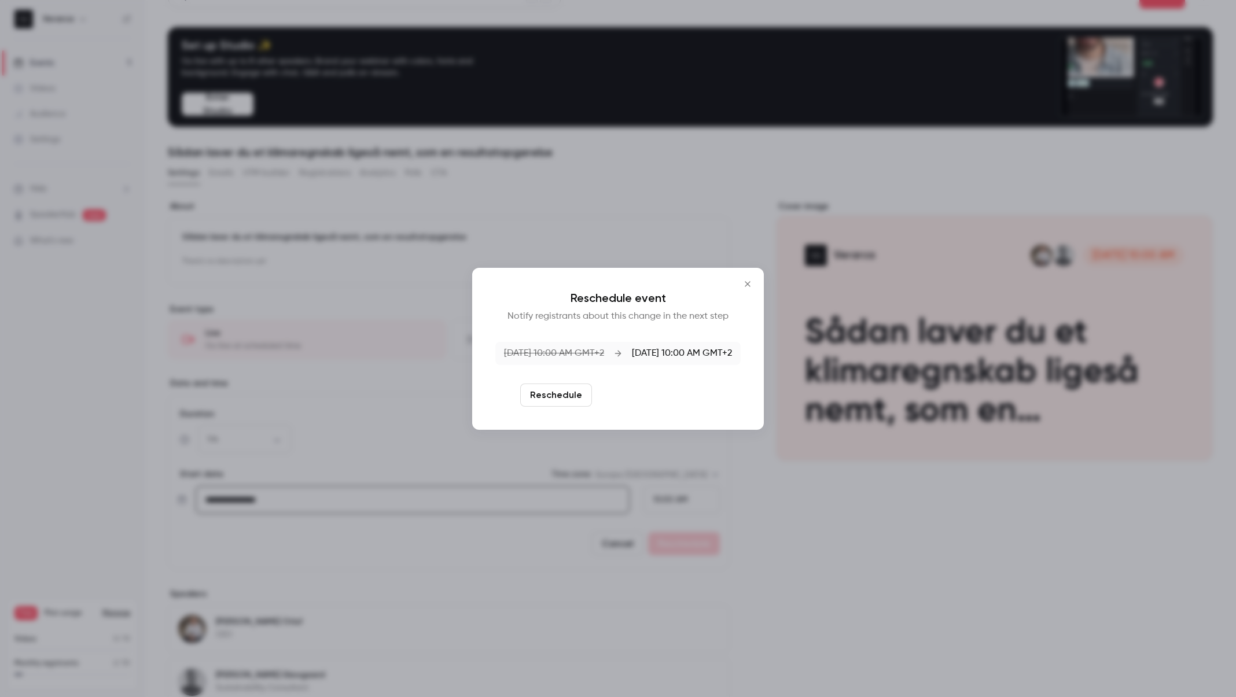
click at [639, 396] on button "Reschedule and notify" at bounding box center [657, 395] width 120 height 23
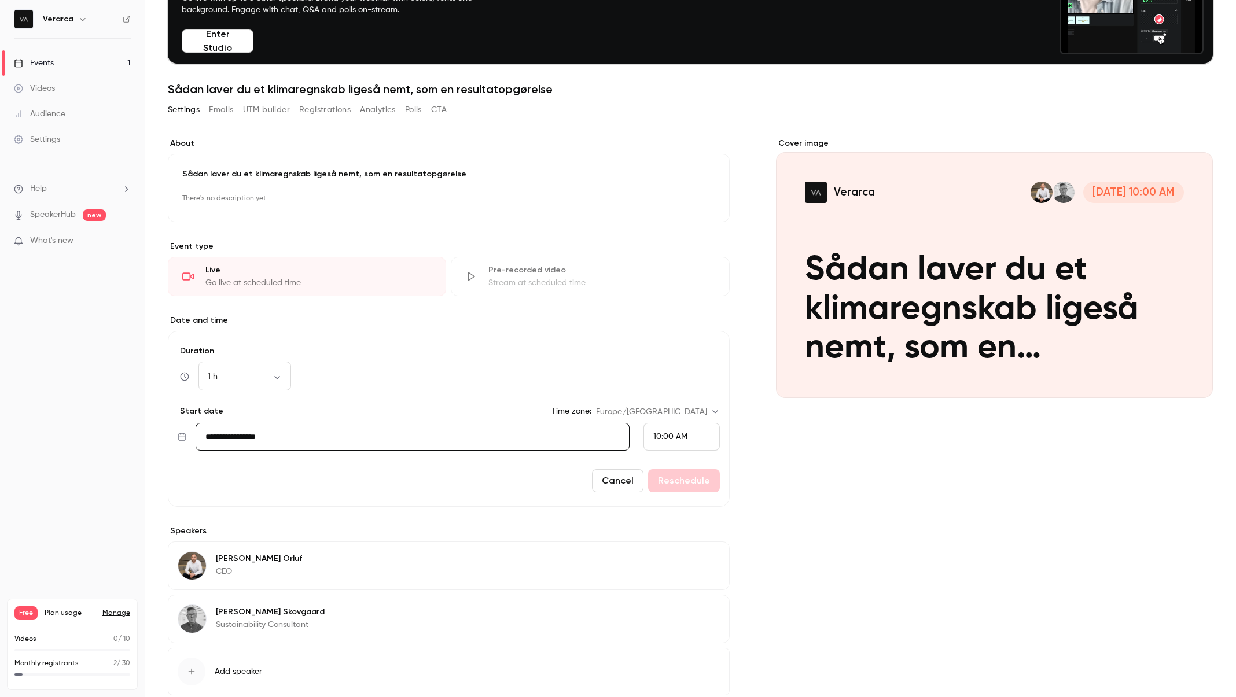
scroll to position [0, 0]
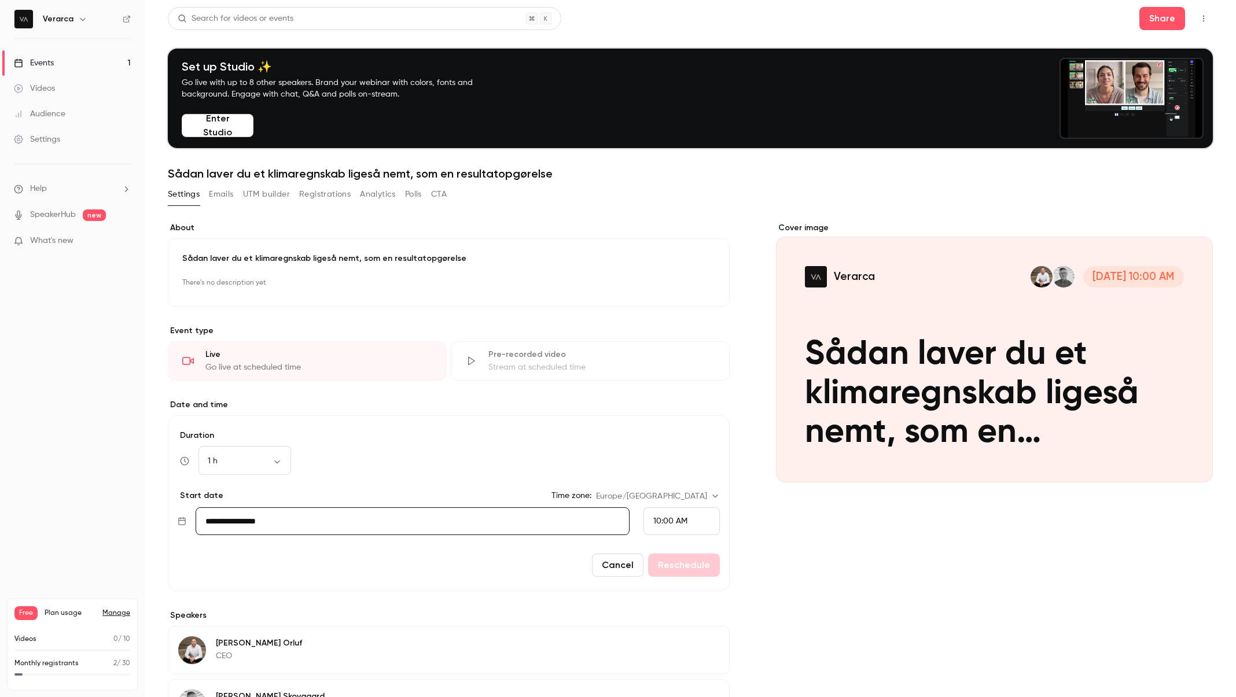
click at [1010, 337] on div "Cover image" at bounding box center [994, 352] width 437 height 260
click at [0, 0] on input "Verarca Oct 8, 10:00 AM Sådan laver du et klimaregnskab ligeså nemt, som en res…" at bounding box center [0, 0] width 0 height 0
click at [201, 174] on h1 "Sådan laver du et klimaregnskab ligeså nemt, som en resultatopgørelse" at bounding box center [690, 174] width 1045 height 14
click at [202, 174] on h1 "Sådan laver du et klimaregnskab ligeså nemt, som en resultatopgørelse" at bounding box center [690, 174] width 1045 height 14
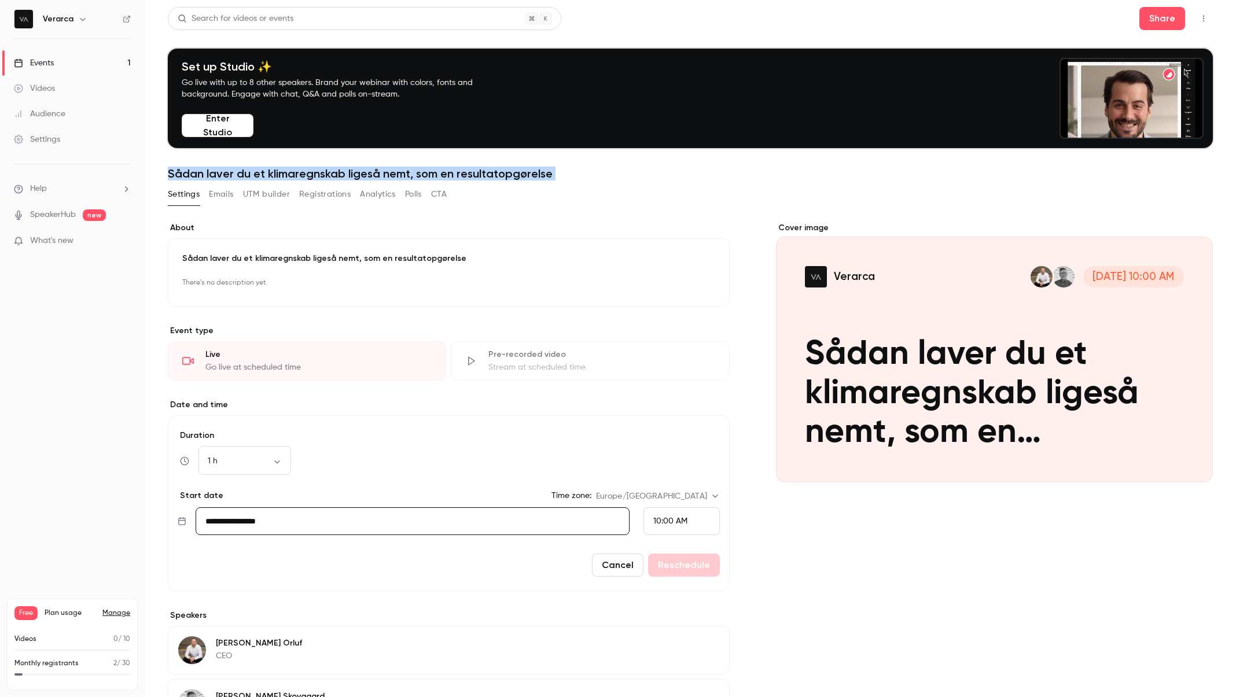
click at [202, 174] on h1 "Sådan laver du et klimaregnskab ligeså nemt, som en resultatopgørelse" at bounding box center [690, 174] width 1045 height 14
copy div "Sådan laver du et klimaregnskab ligeså nemt, som en resultatopgørelse Settings …"
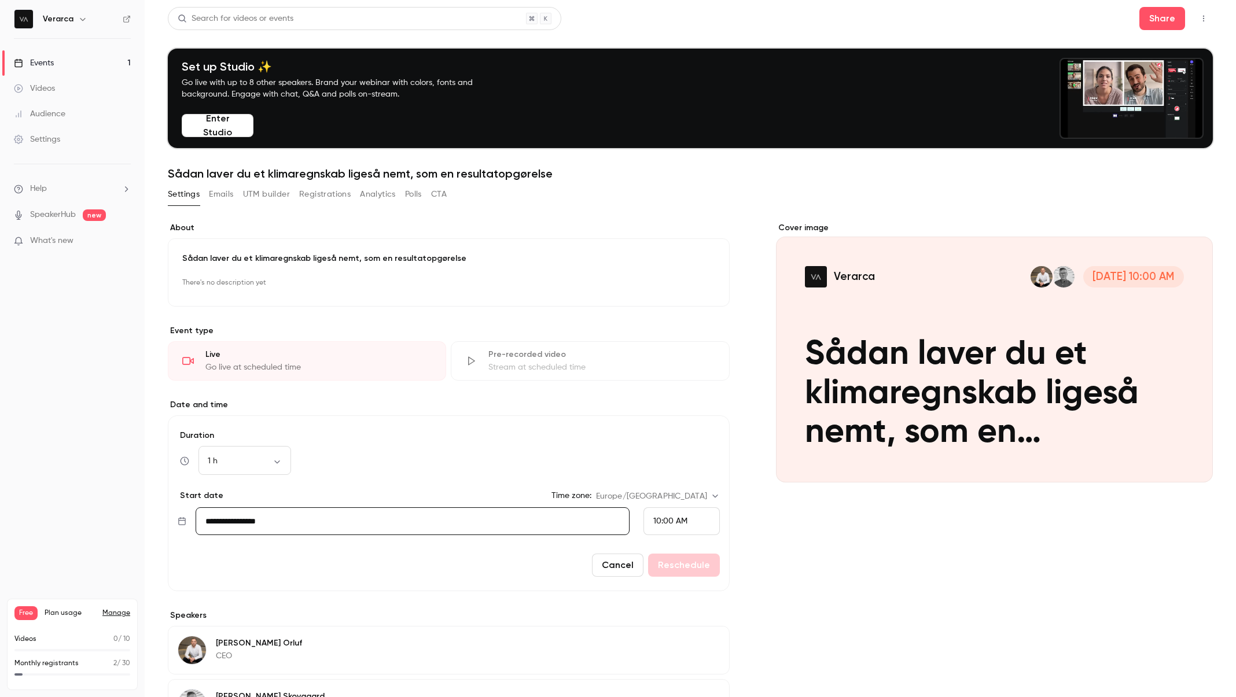
click at [458, 509] on input "**********" at bounding box center [413, 521] width 434 height 28
drag, startPoint x: 529, startPoint y: 565, endPoint x: 541, endPoint y: 558, distance: 14.3
click at [529, 565] on div "Cancel Reschedule" at bounding box center [449, 565] width 542 height 23
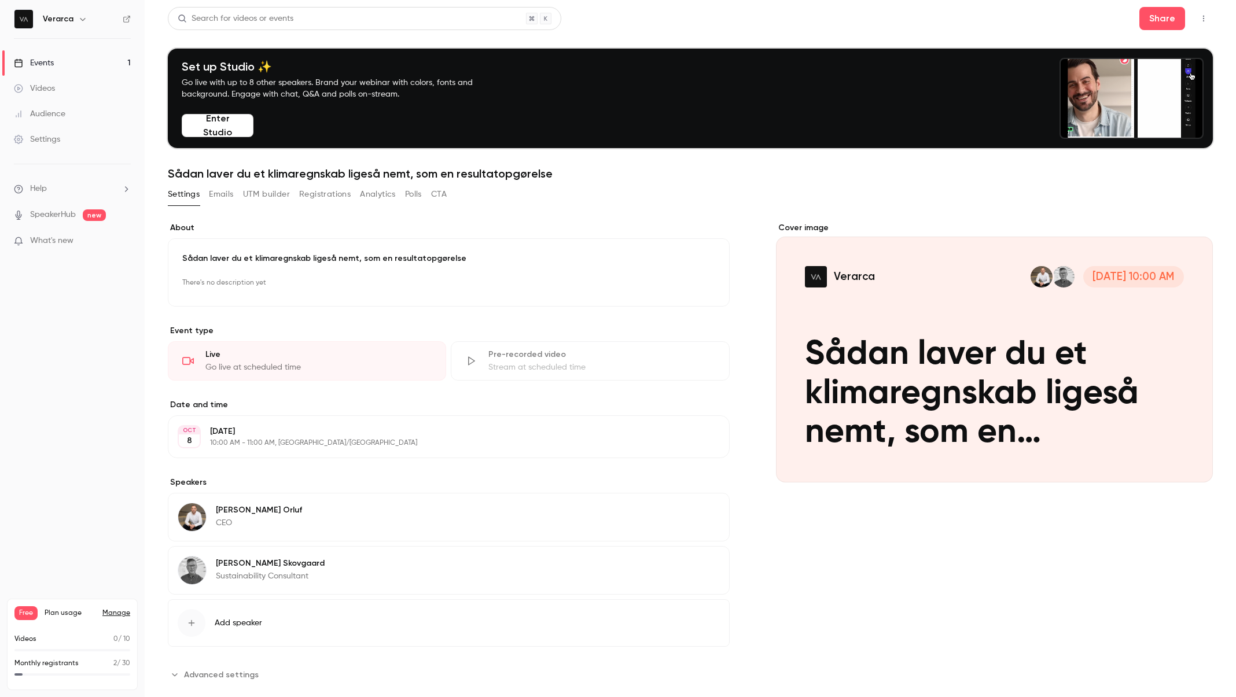
click at [303, 440] on p "10:00 AM - 11:00 AM, [GEOGRAPHIC_DATA]/[GEOGRAPHIC_DATA]" at bounding box center [439, 443] width 458 height 9
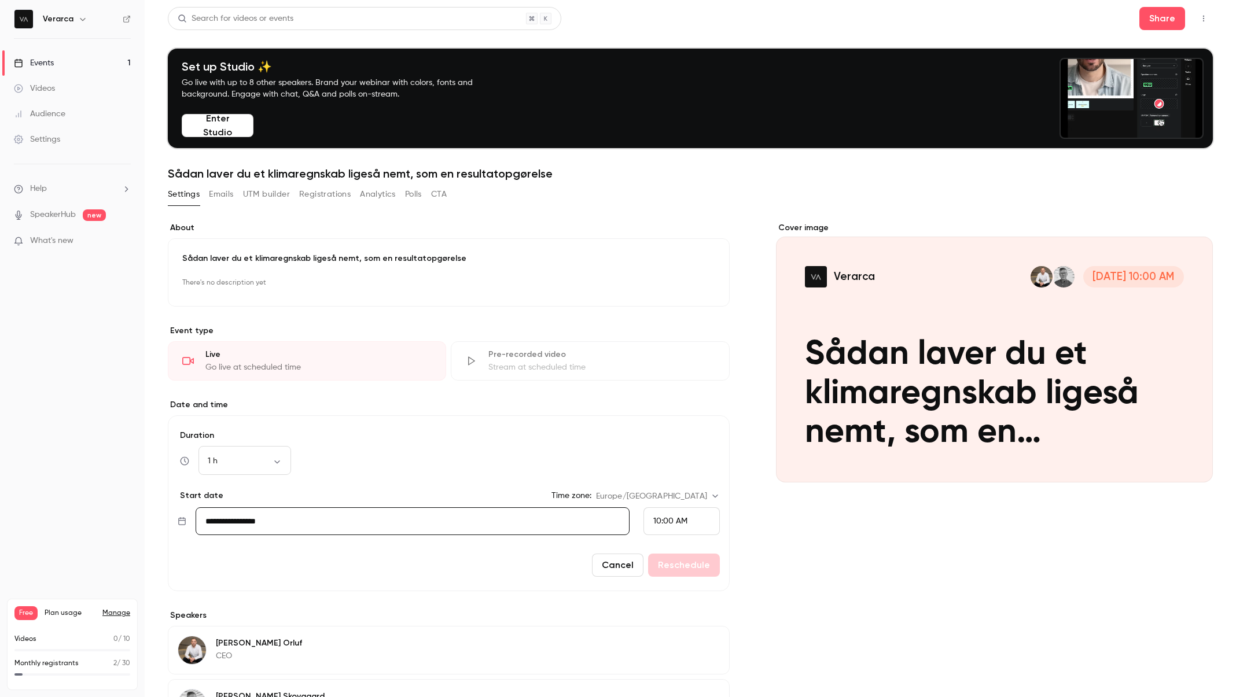
click at [404, 532] on input "**********" at bounding box center [413, 521] width 434 height 28
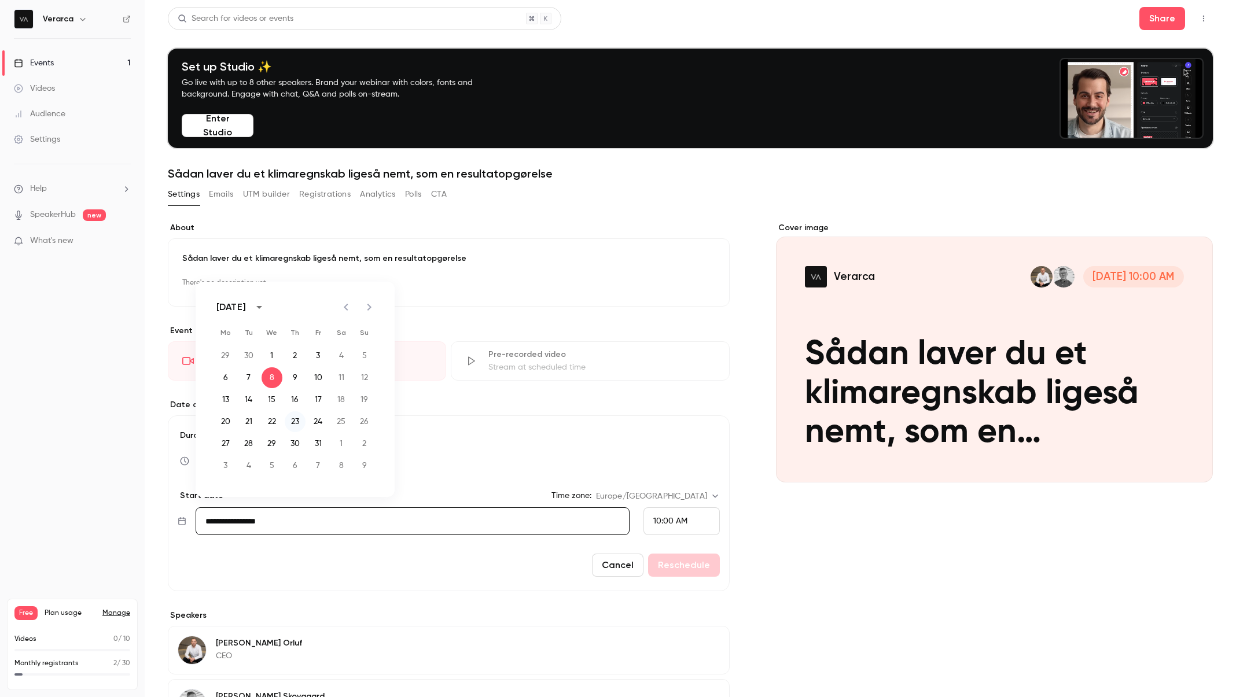
click at [298, 424] on button "23" at bounding box center [295, 421] width 21 height 21
type input "**********"
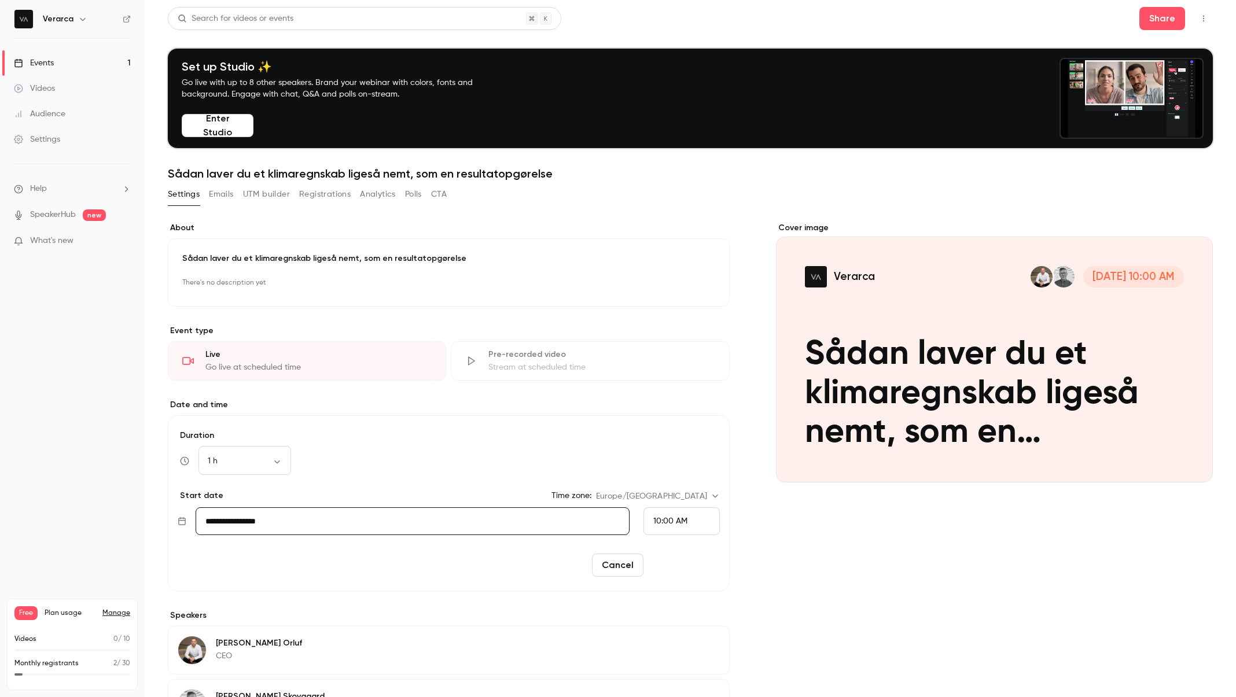
click at [676, 563] on button "Reschedule" at bounding box center [684, 565] width 72 height 23
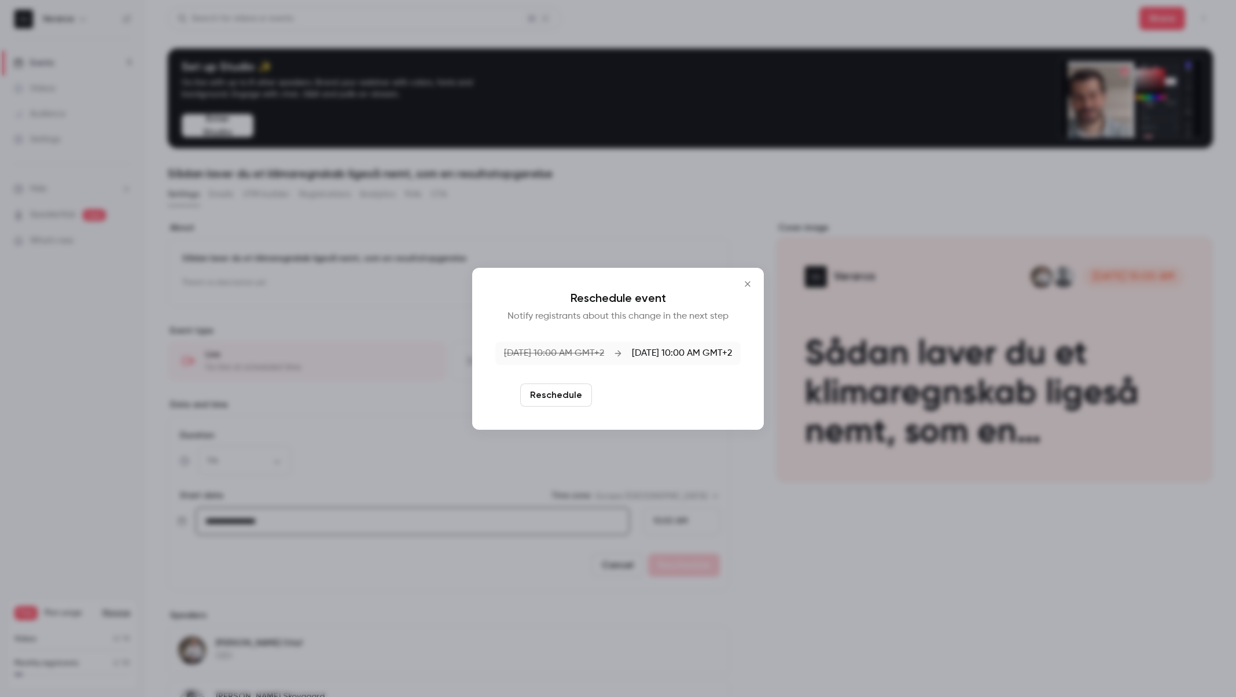
click at [635, 392] on button "Reschedule and notify" at bounding box center [657, 395] width 120 height 23
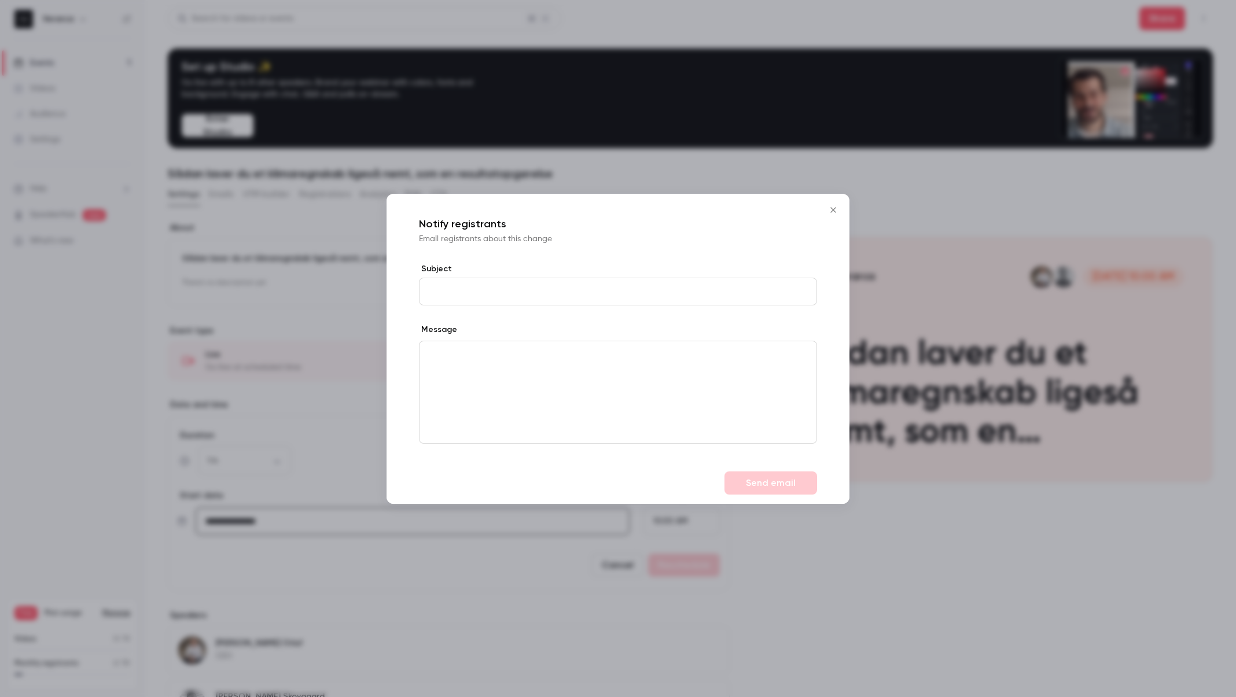
click at [542, 357] on p "editor" at bounding box center [618, 354] width 378 height 12
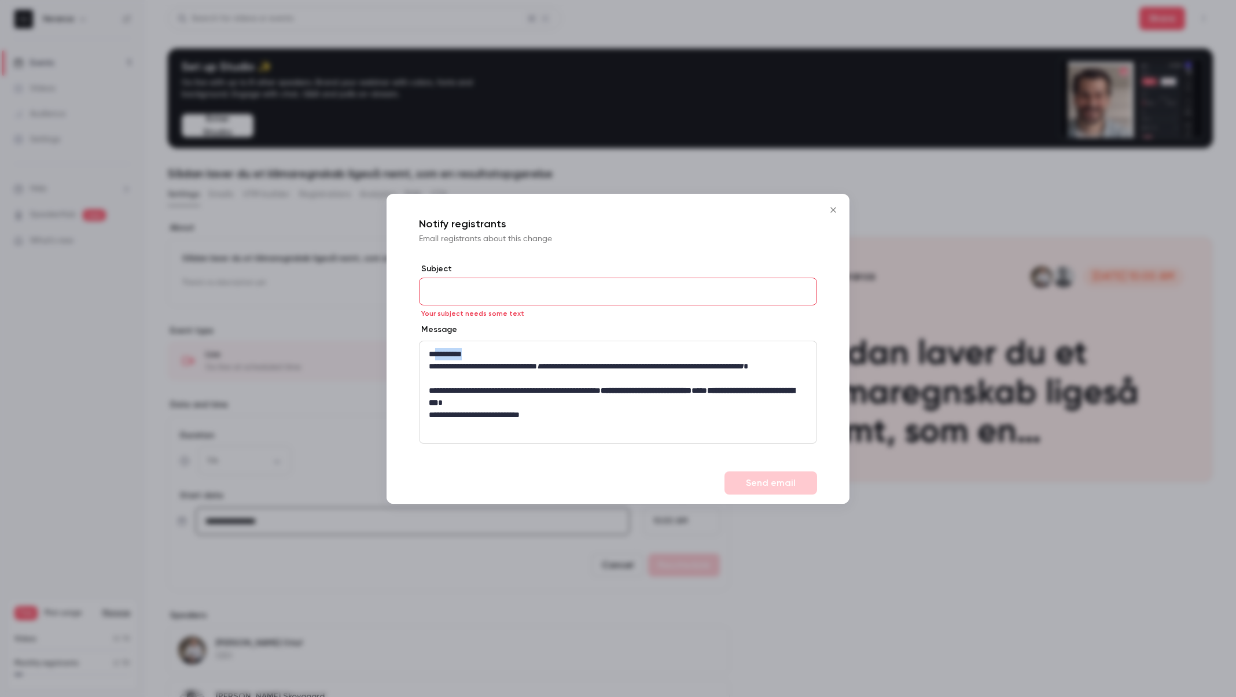
drag, startPoint x: 489, startPoint y: 355, endPoint x: 438, endPoint y: 359, distance: 51.1
click at [438, 359] on p "**********" at bounding box center [618, 354] width 378 height 12
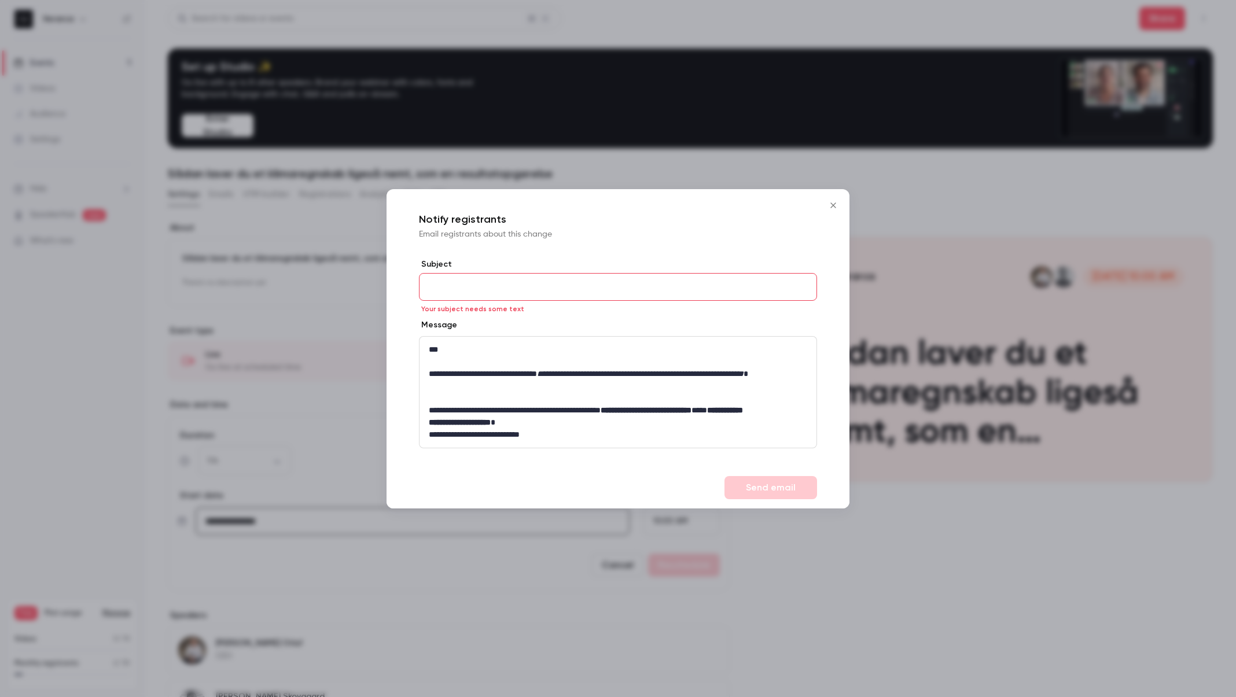
click at [539, 422] on p "**********" at bounding box center [618, 423] width 378 height 12
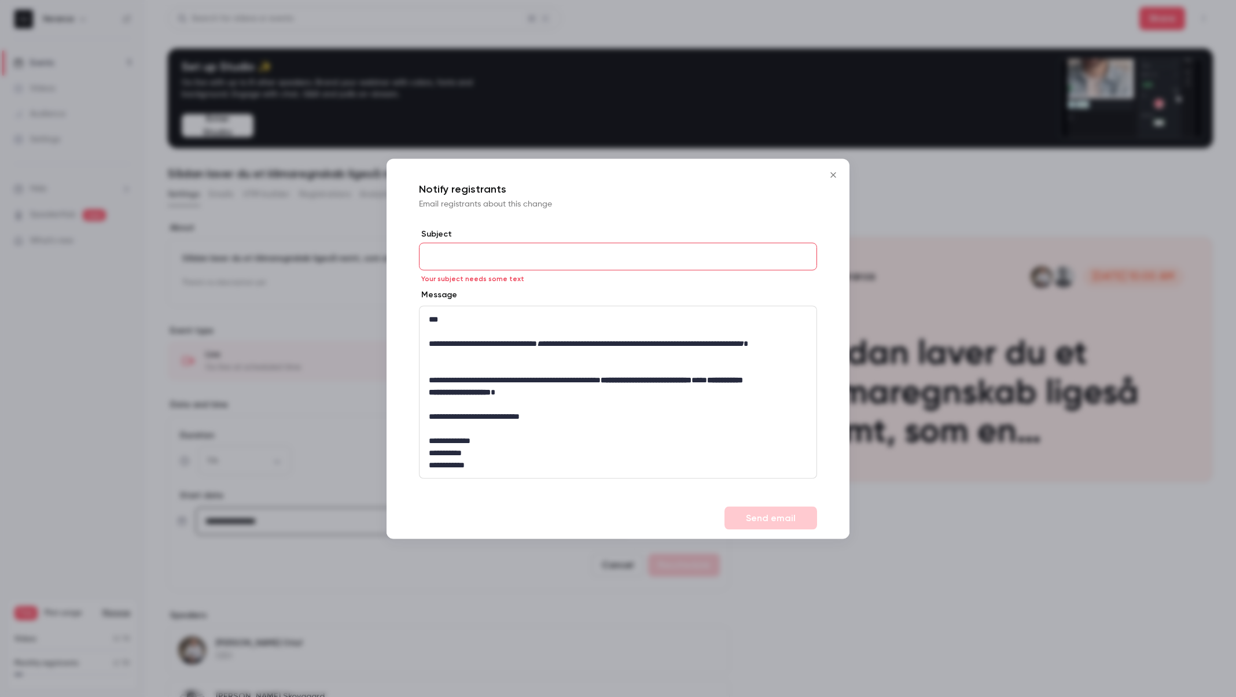
click at [483, 253] on input "Subject" at bounding box center [618, 256] width 398 height 28
paste input "**********"
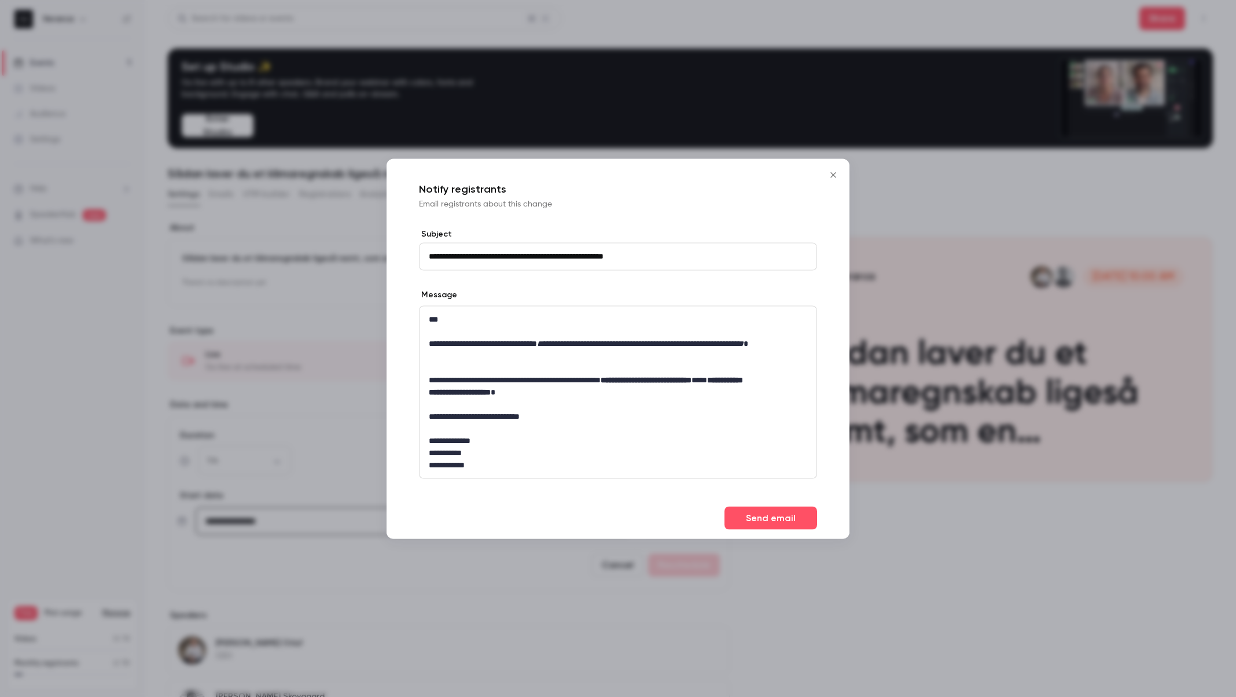
type input "**********"
click at [770, 518] on button "Send email" at bounding box center [770, 517] width 93 height 23
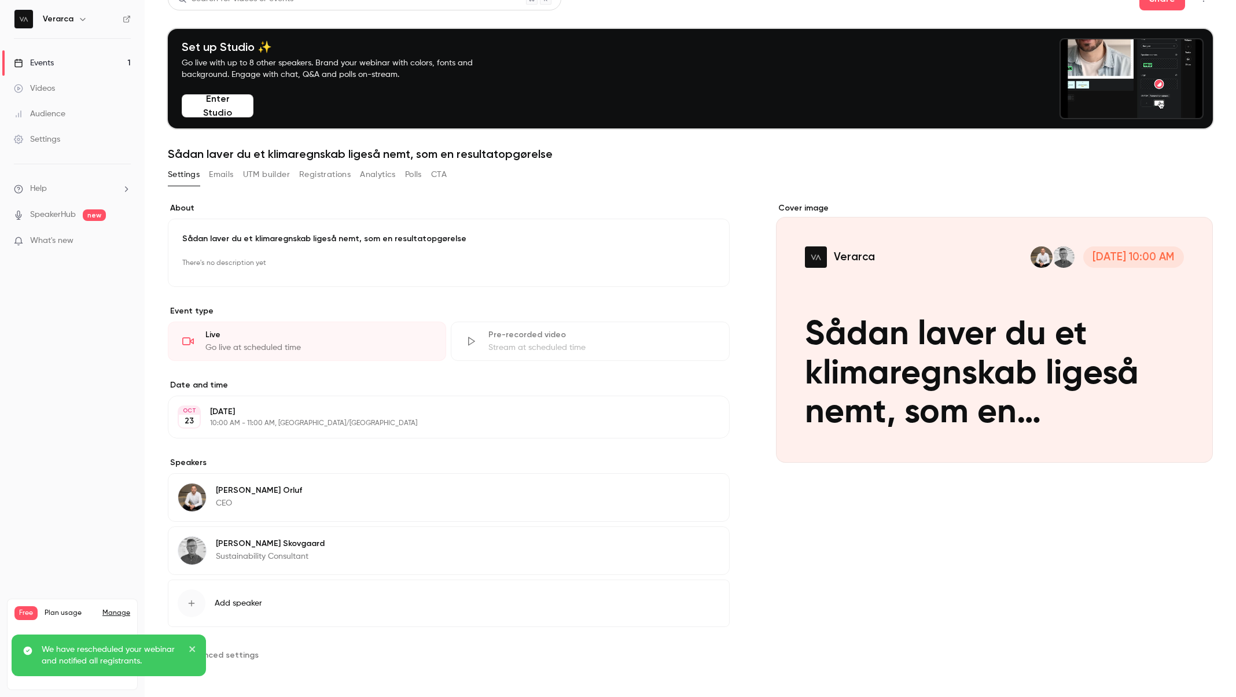
scroll to position [21, 0]
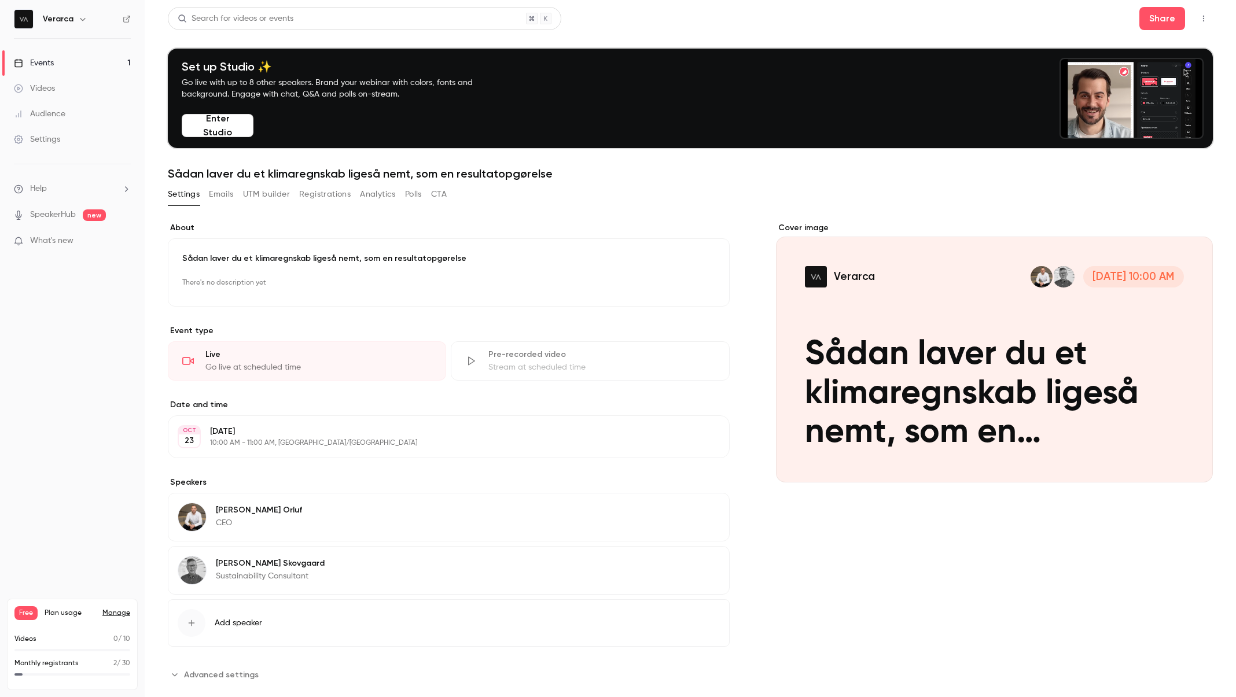
click at [69, 67] on link "Events 1" at bounding box center [72, 62] width 145 height 25
